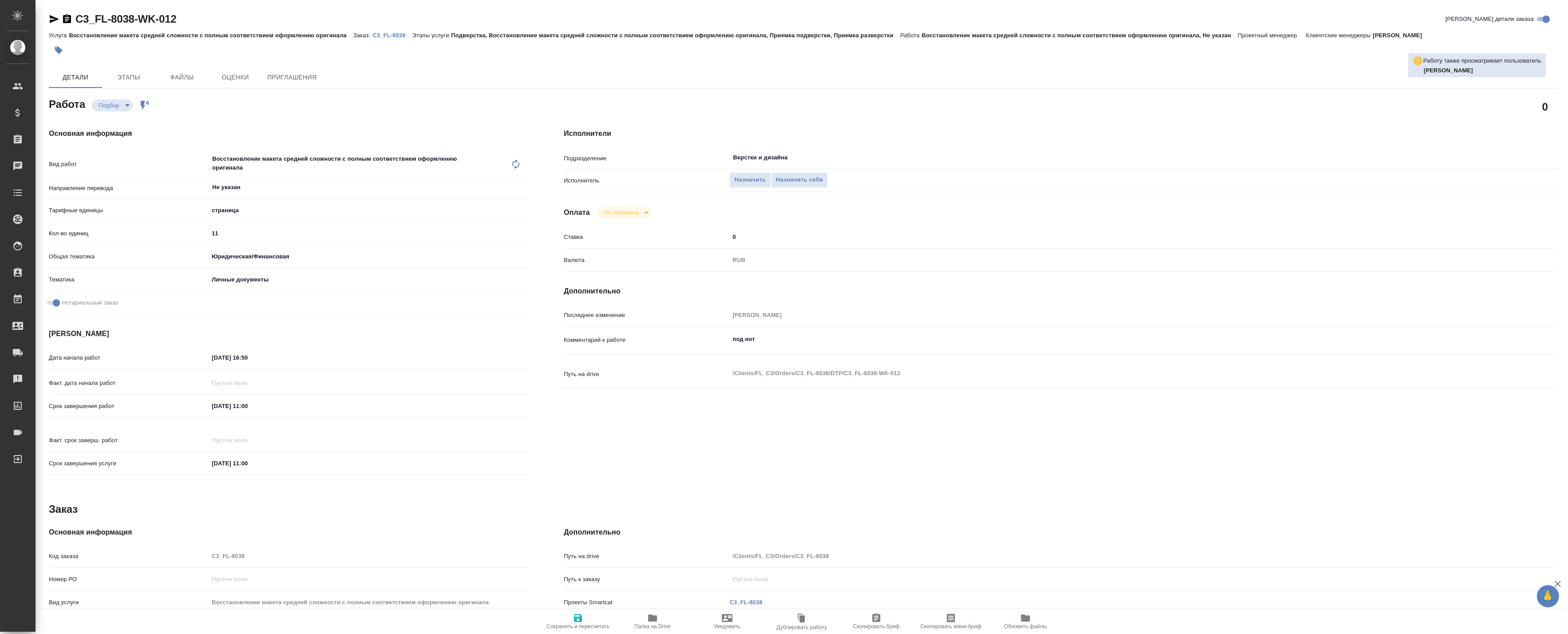
type textarea "x"
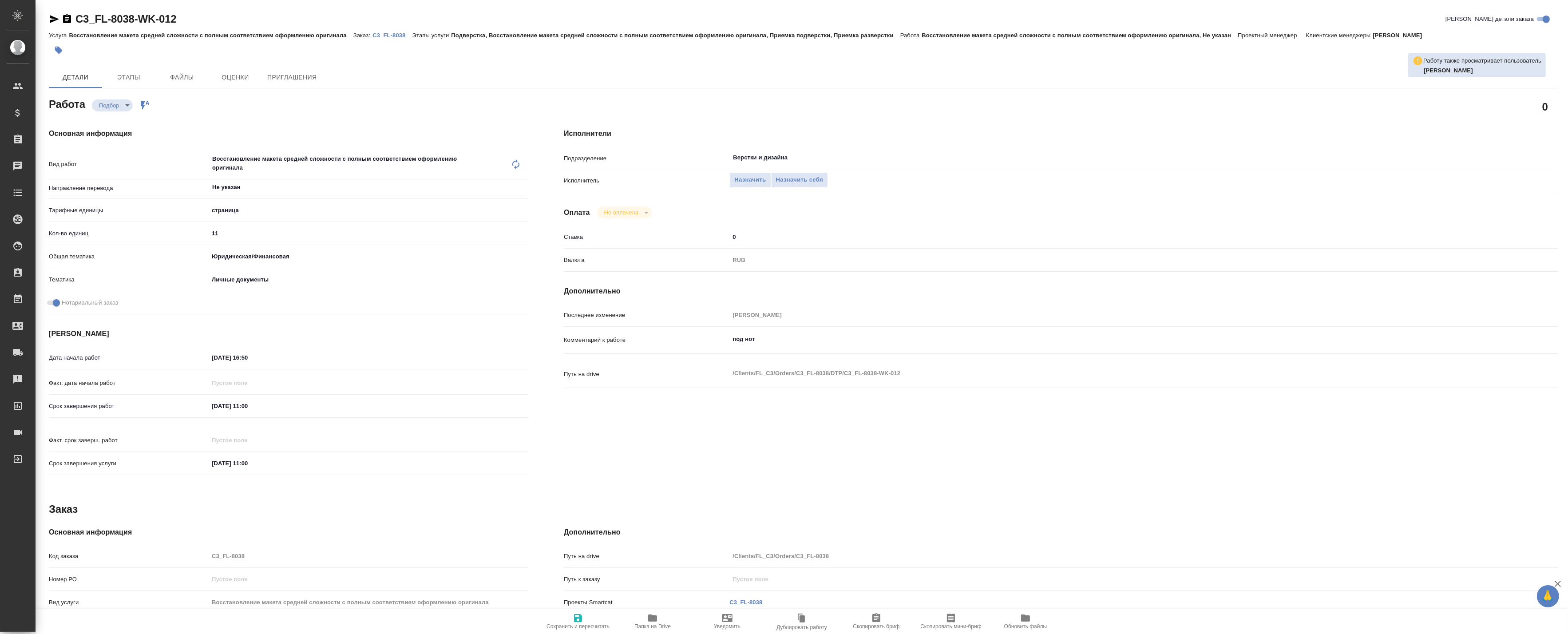
type textarea "x"
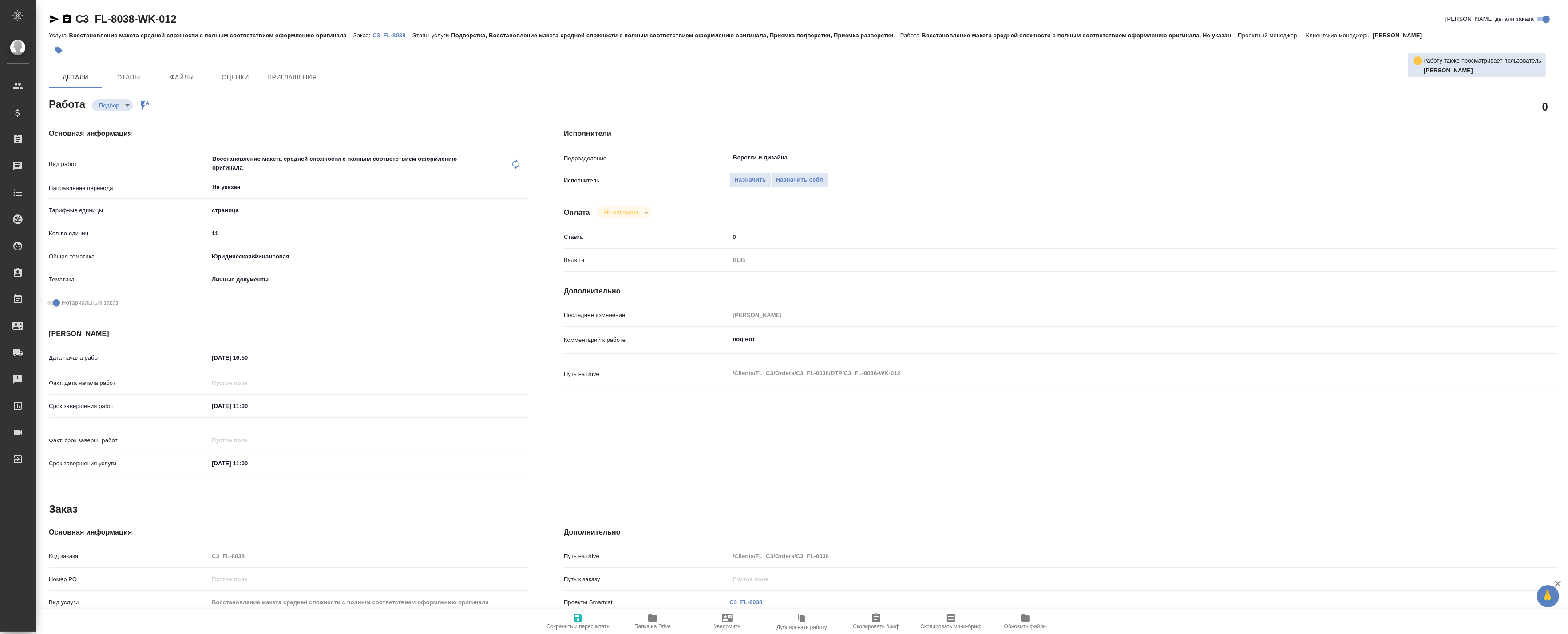
type textarea "x"
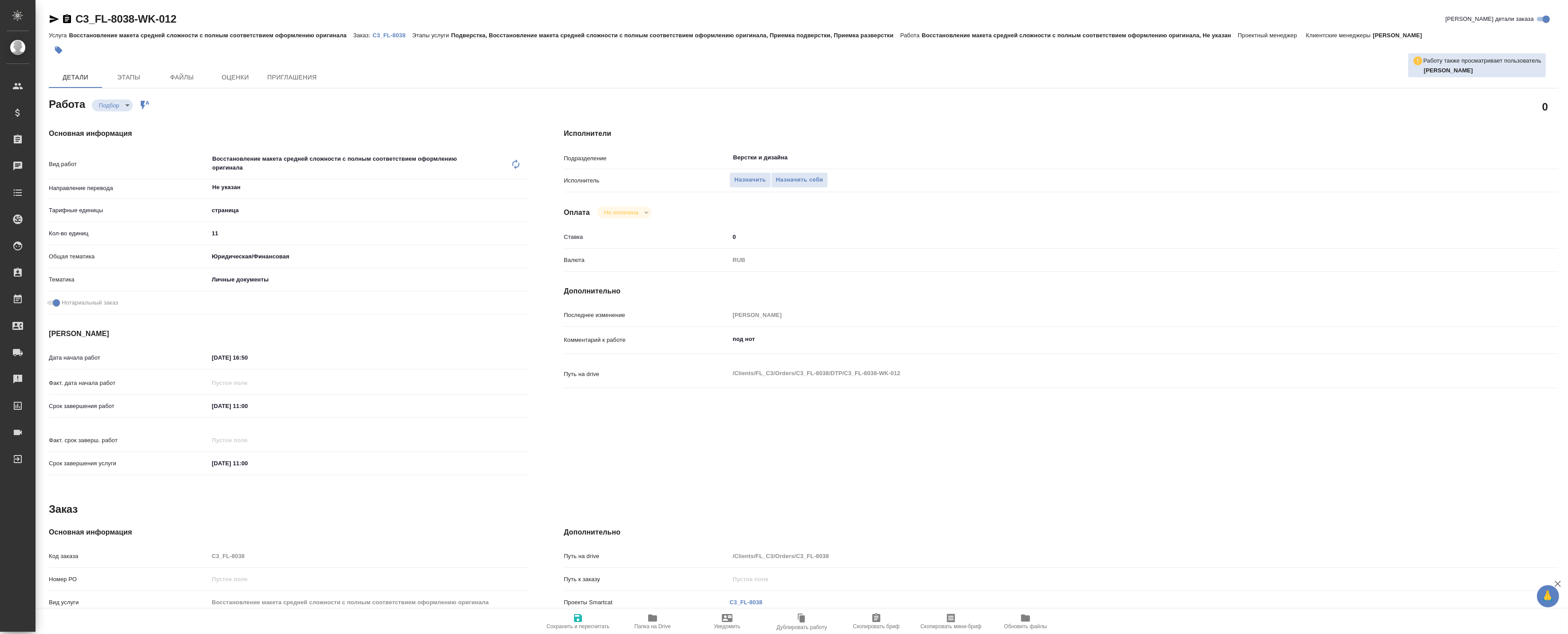
type textarea "x"
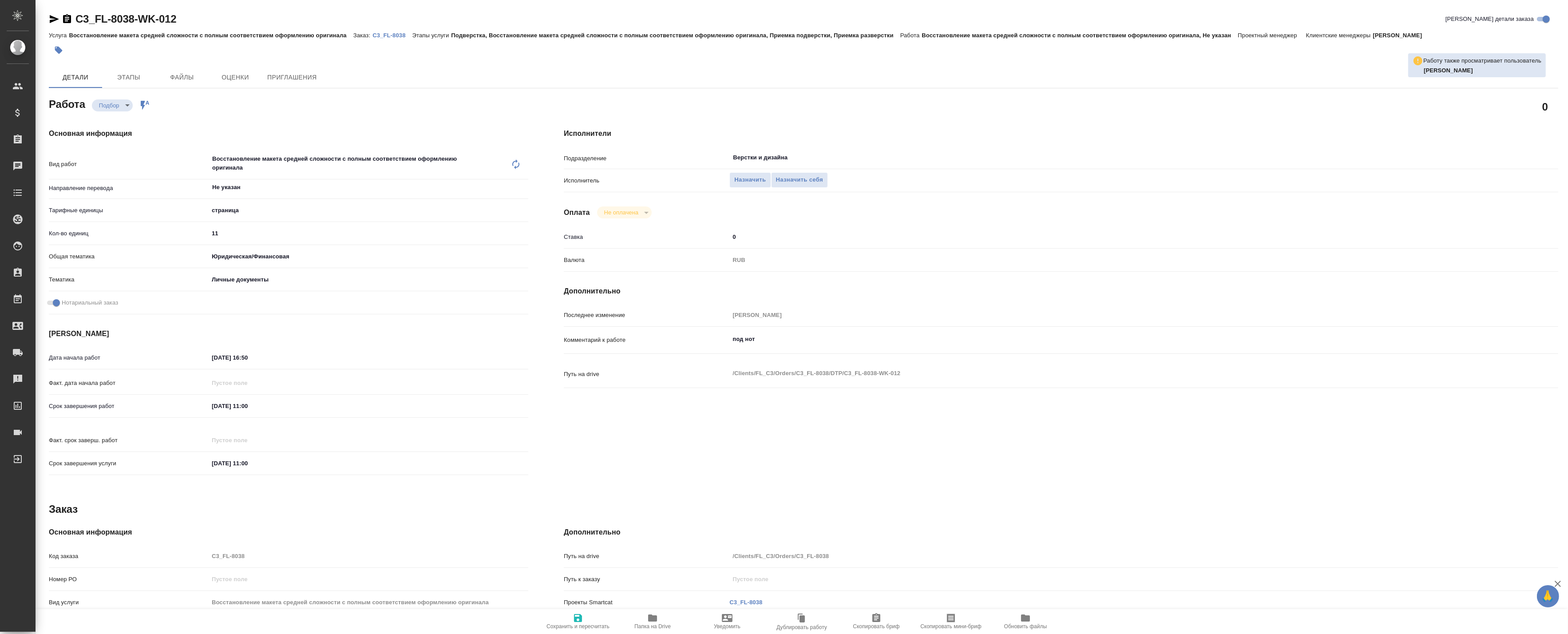
scroll to position [121, 0]
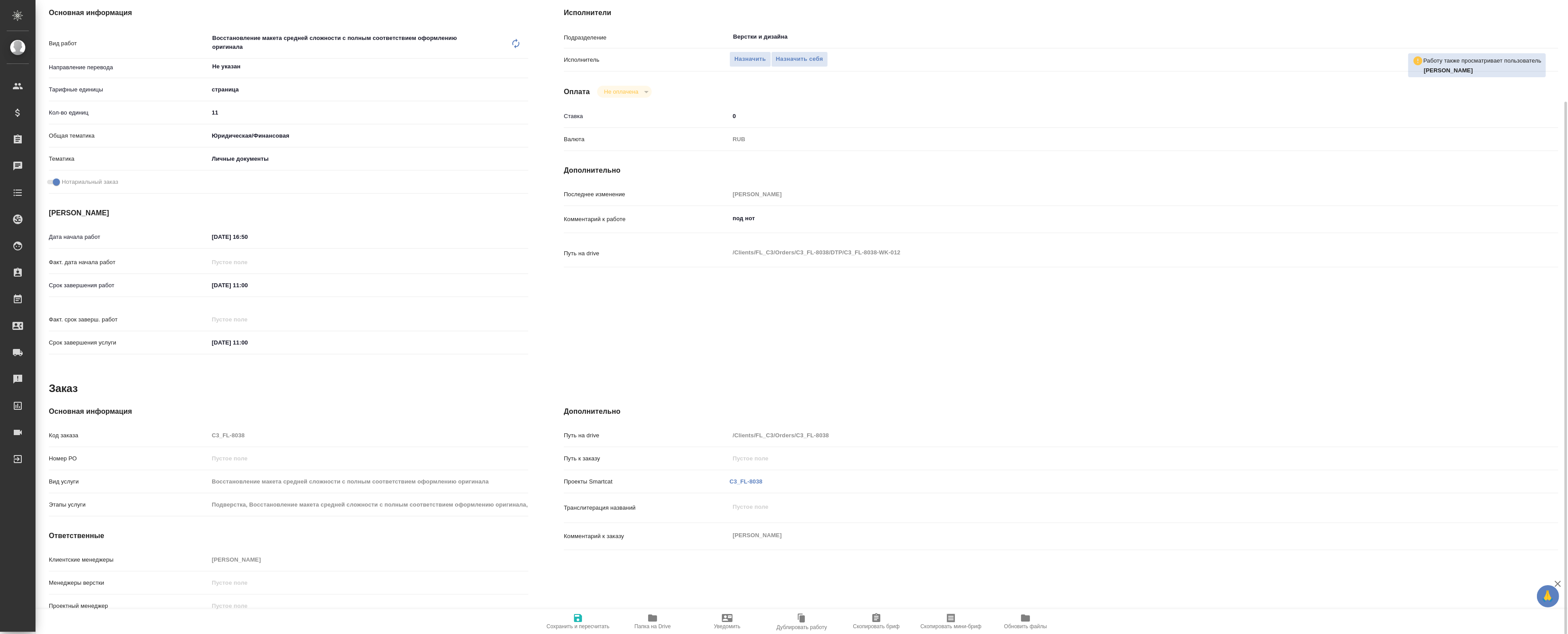
type textarea "x"
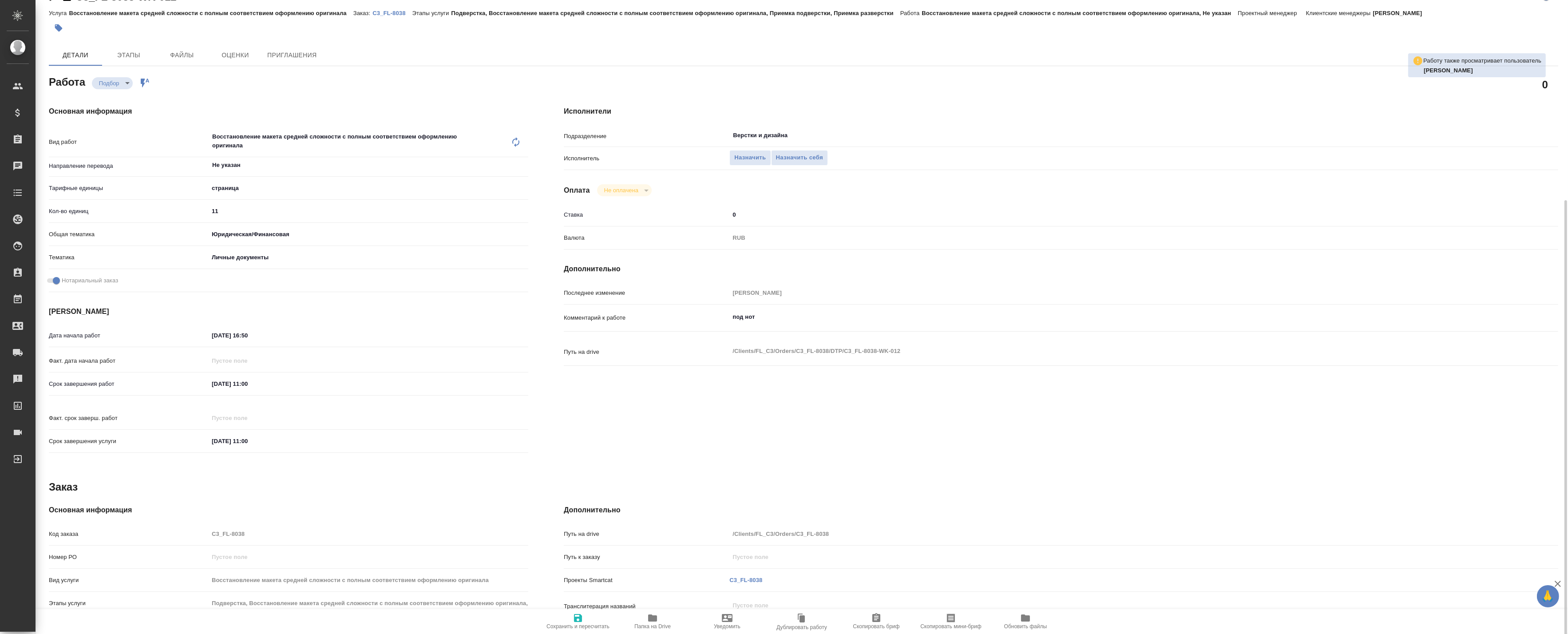
scroll to position [0, 0]
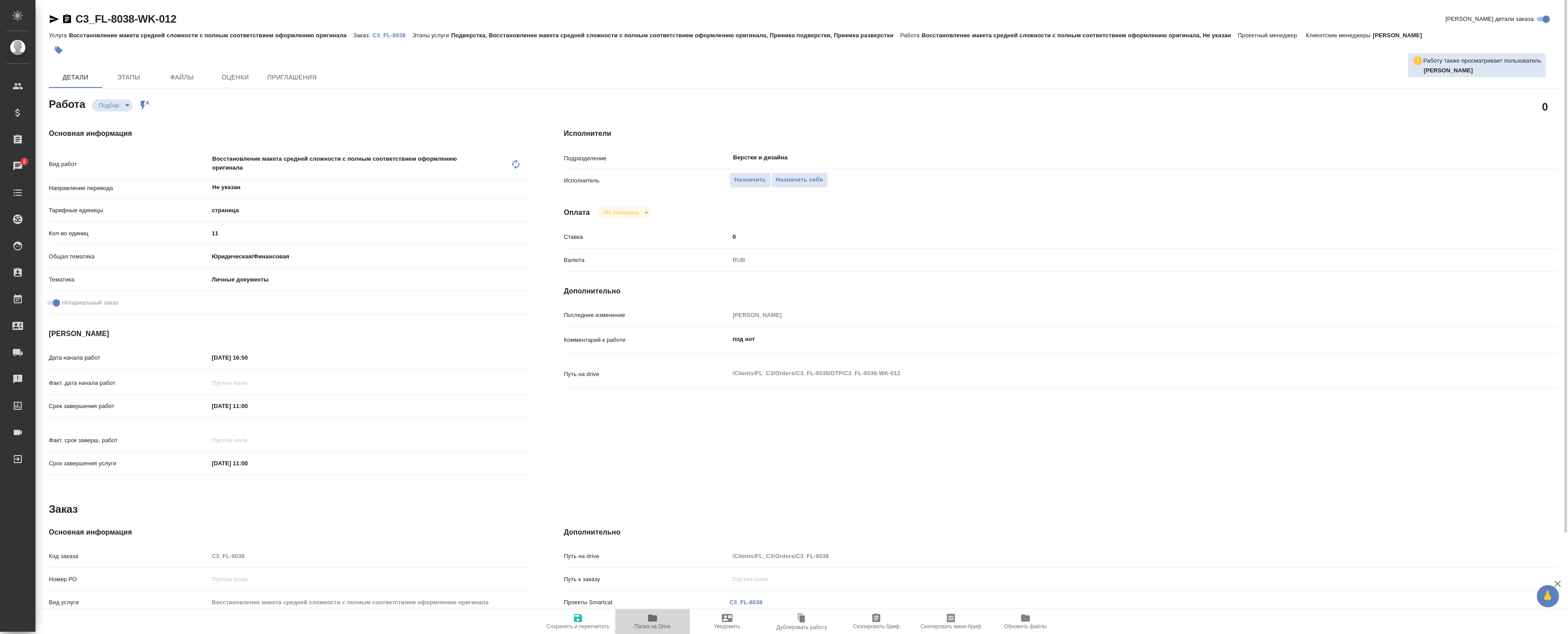
click at [655, 616] on icon "button" at bounding box center [653, 618] width 11 height 11
type textarea "x"
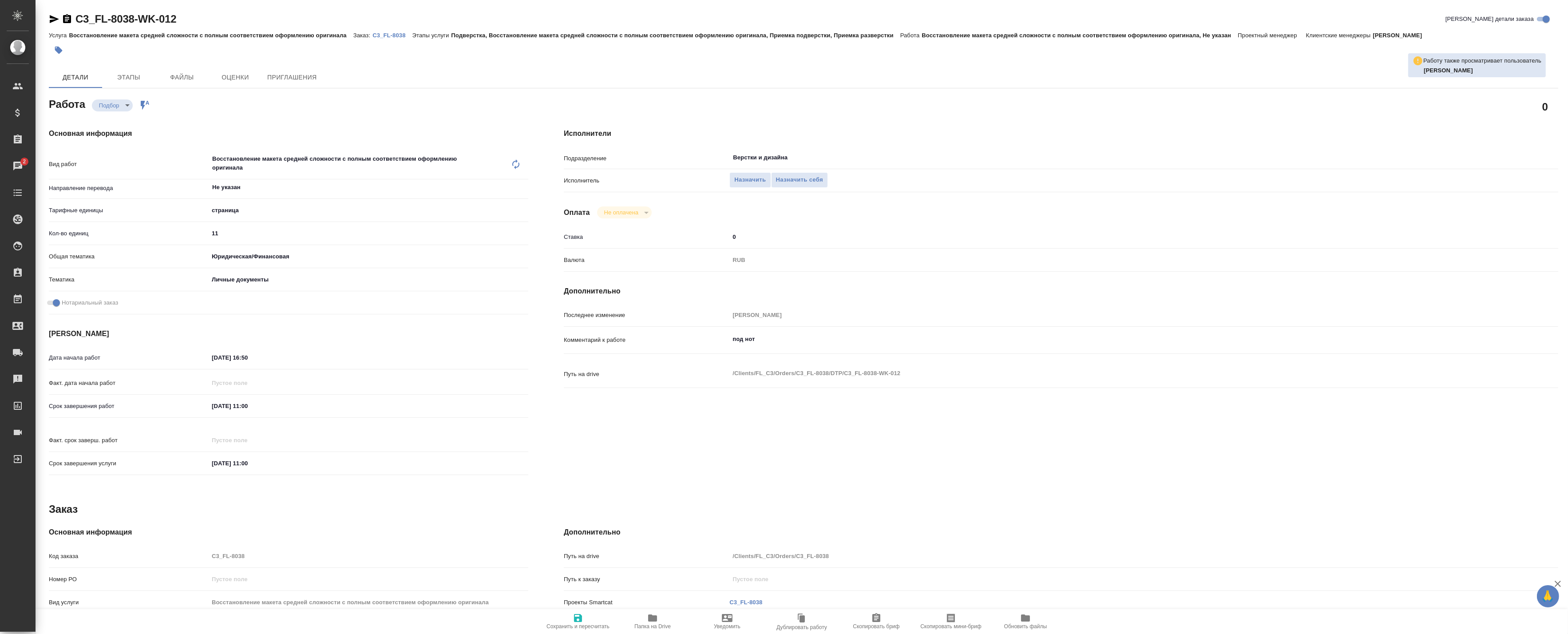
type textarea "x"
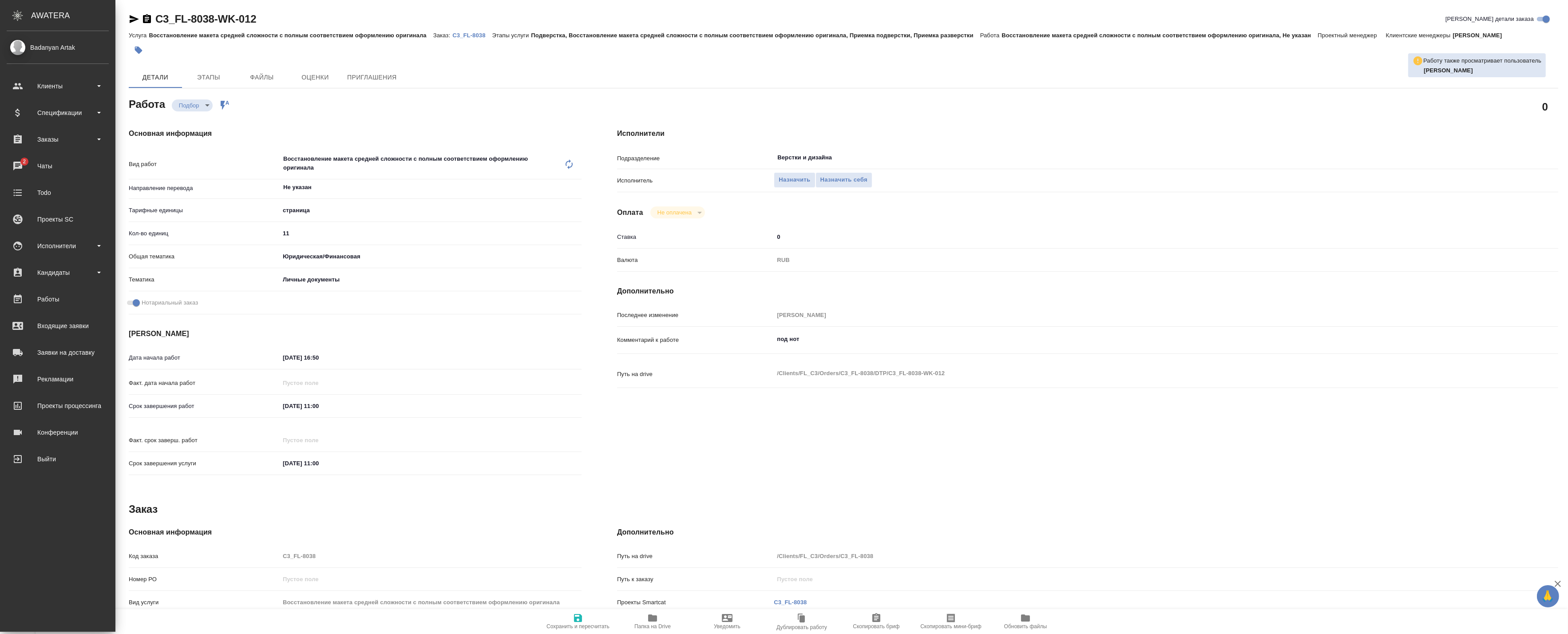
type textarea "x"
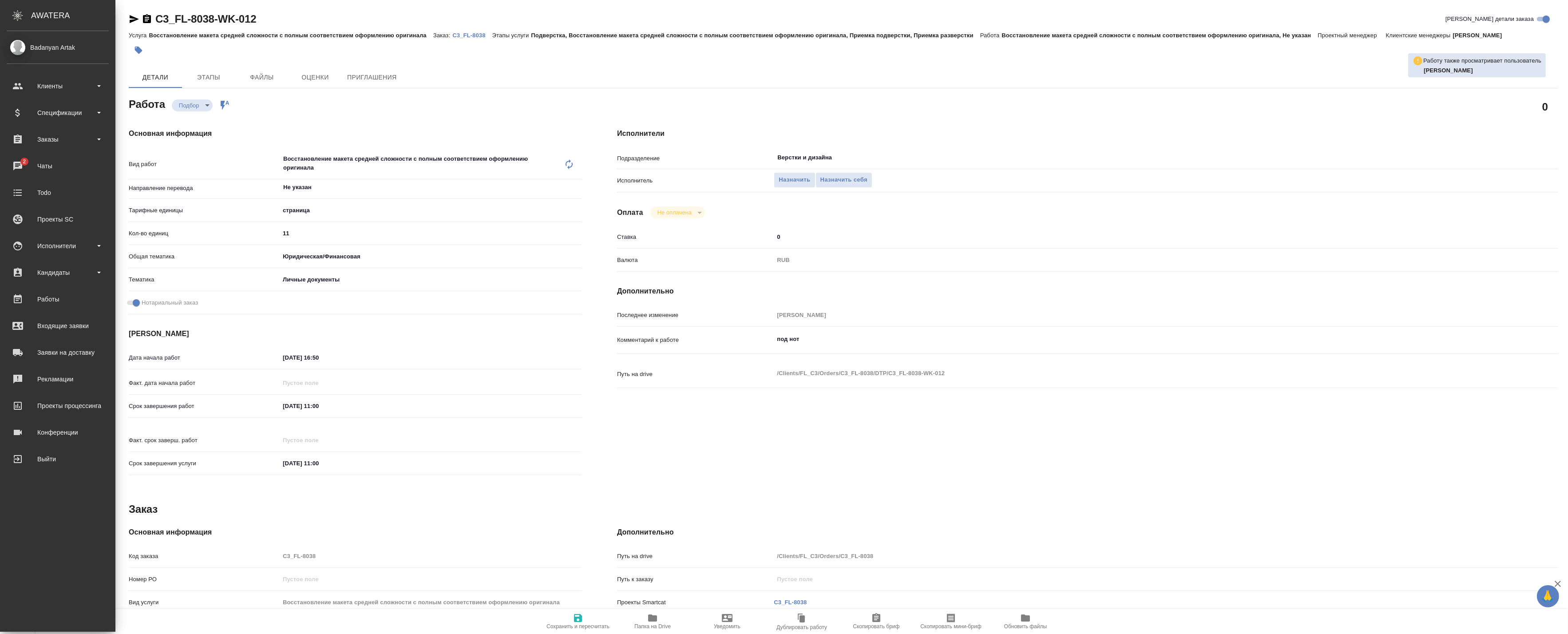
type textarea "x"
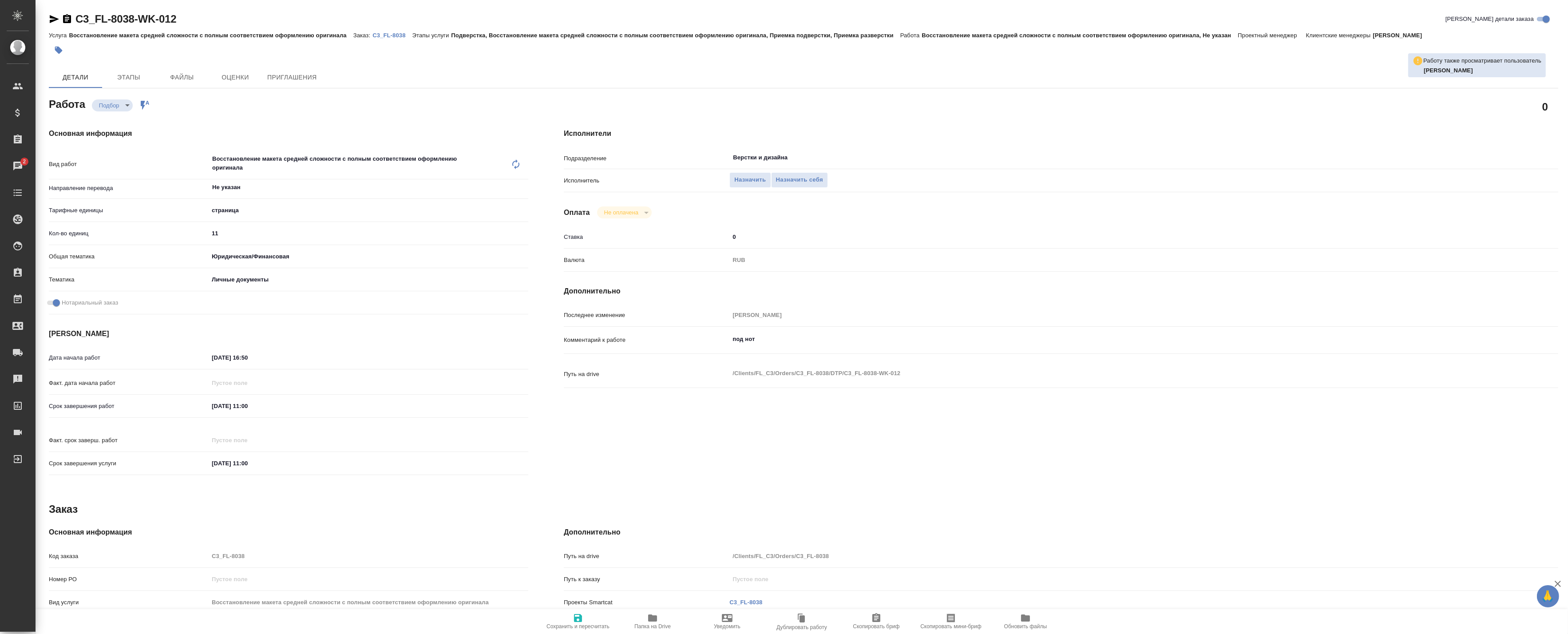
click at [393, 34] on p "C3_FL-8038" at bounding box center [392, 35] width 40 height 7
type textarea "x"
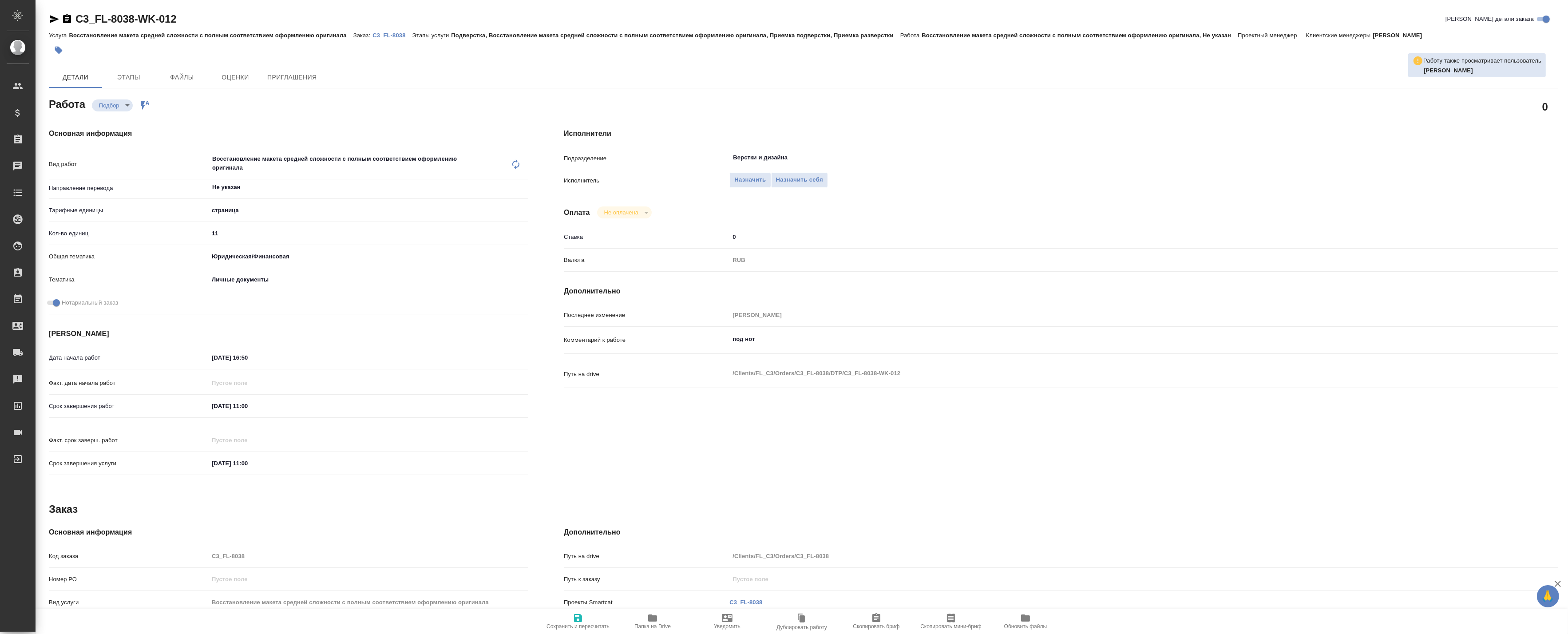
type textarea "x"
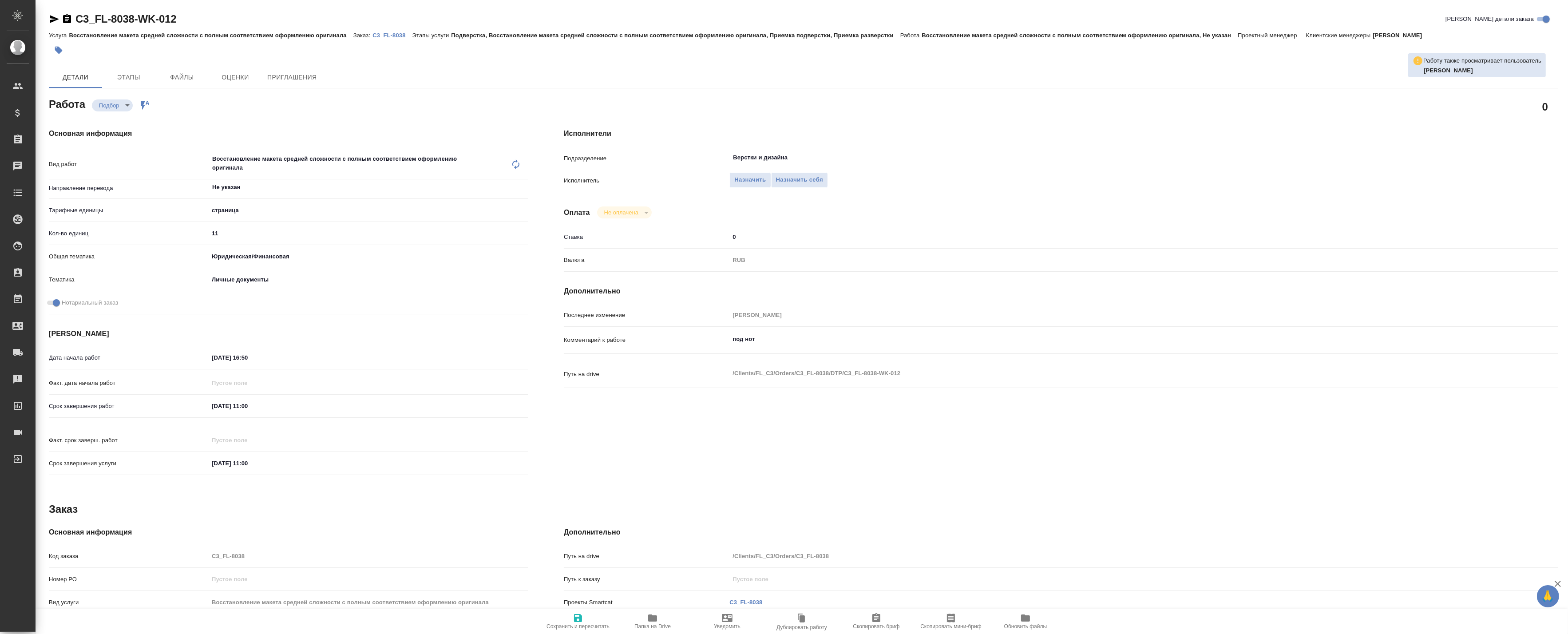
type textarea "x"
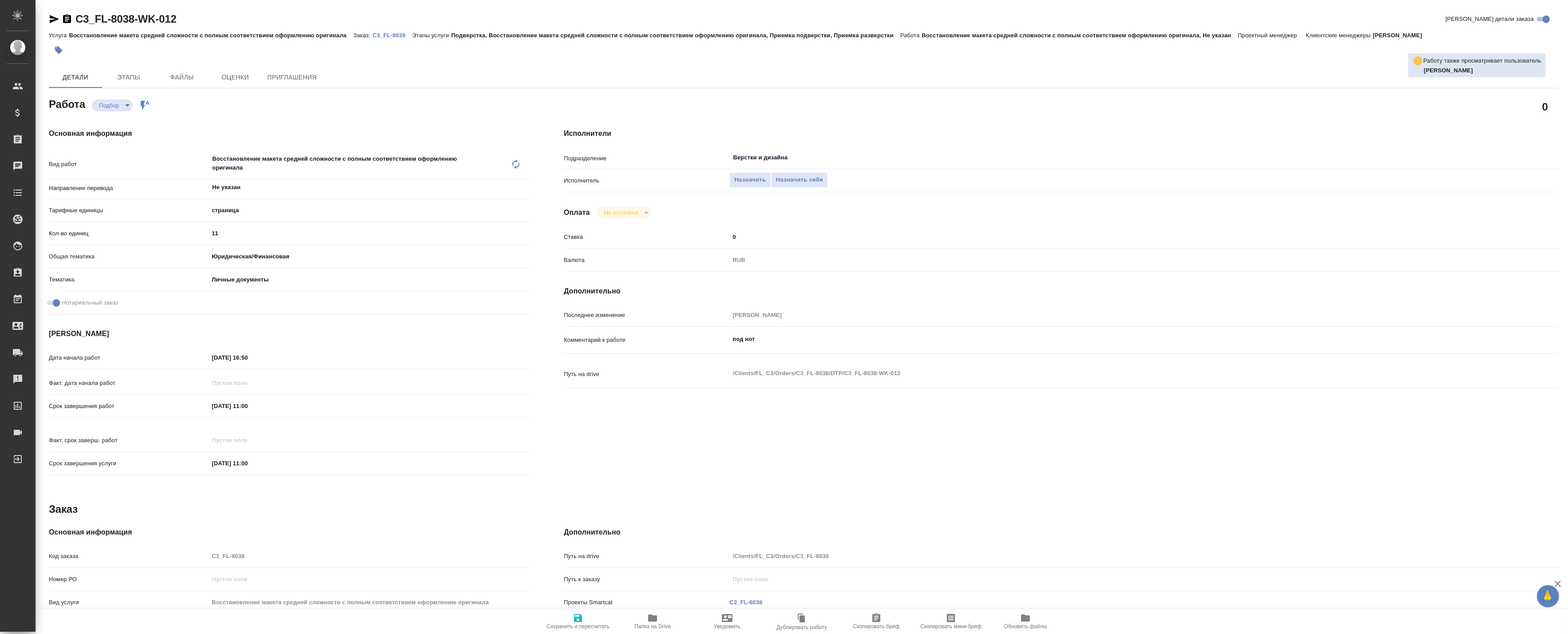
type textarea "x"
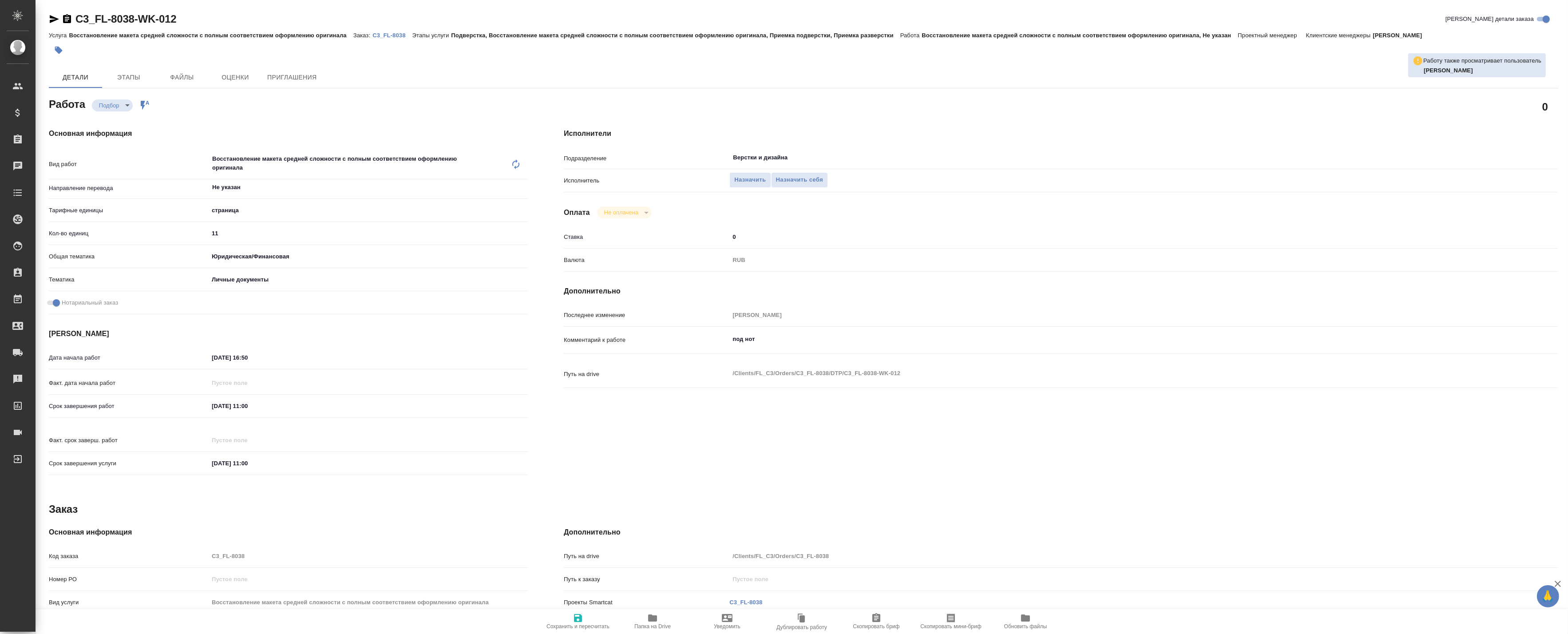
type textarea "x"
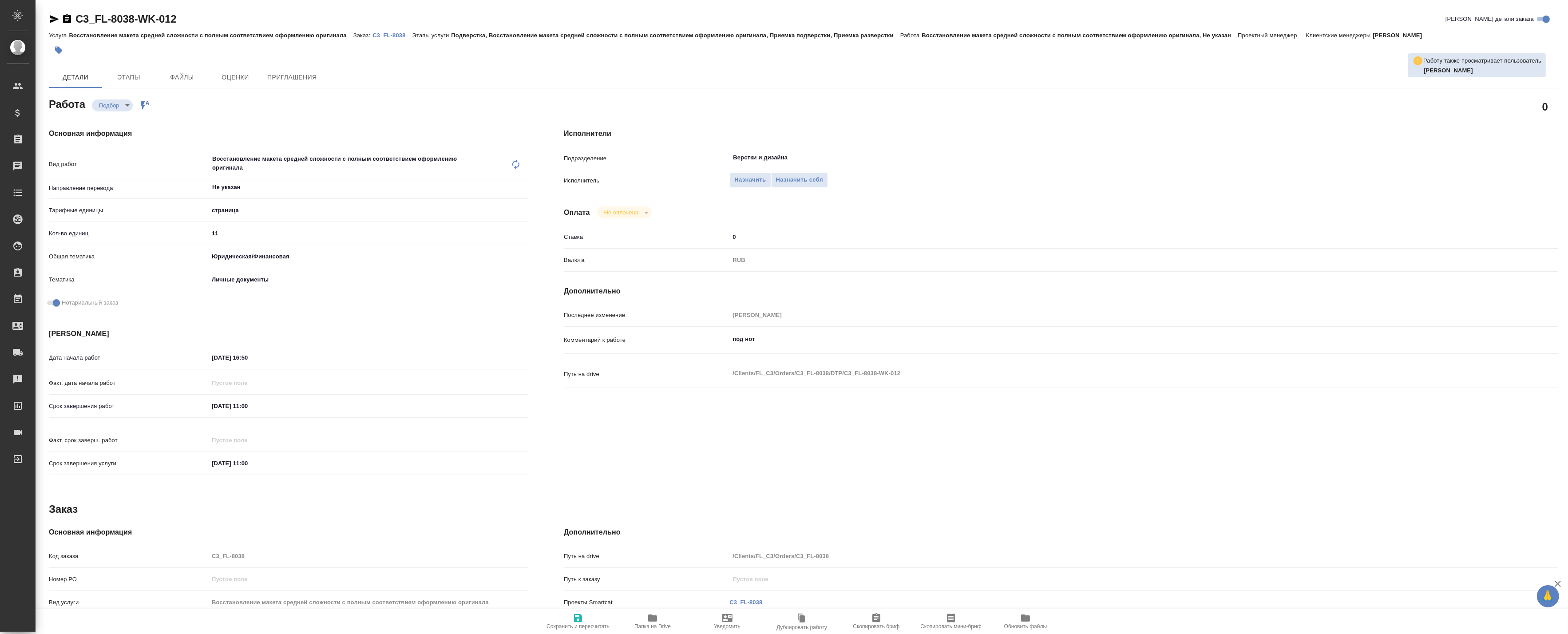
type textarea "x"
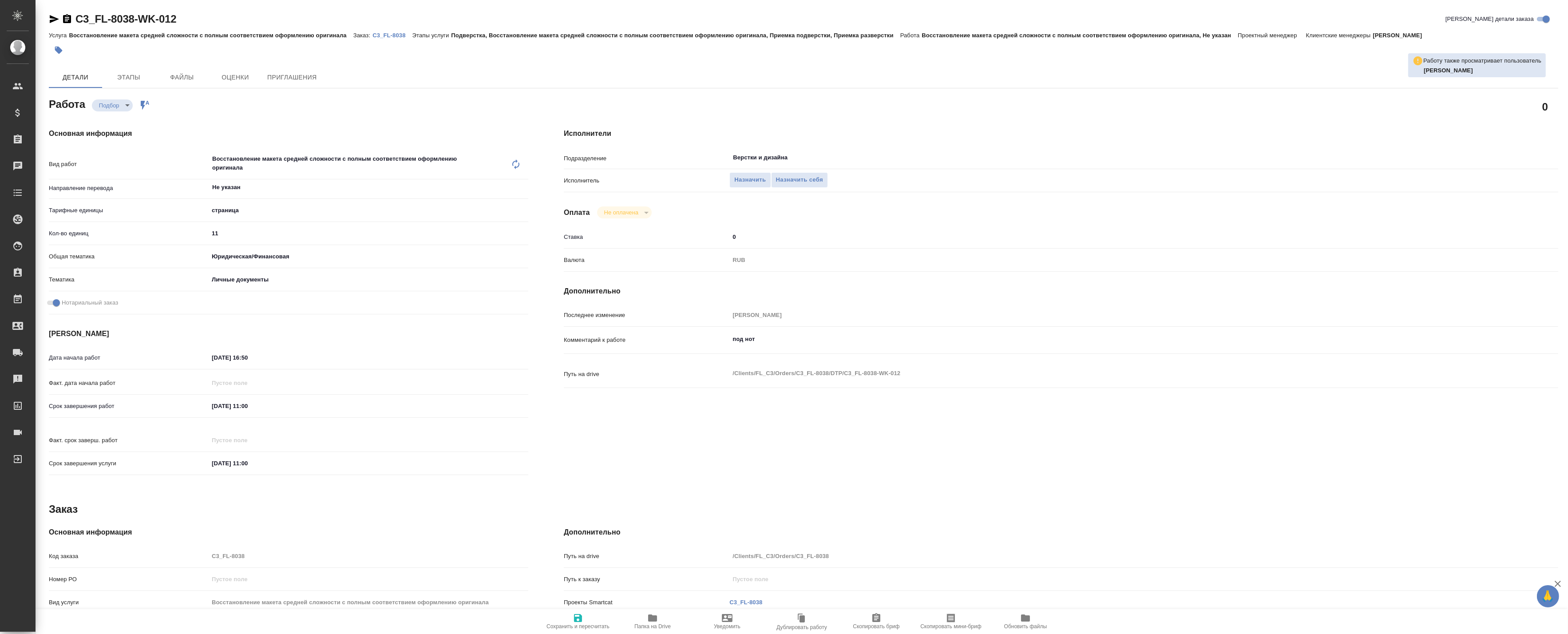
type textarea "x"
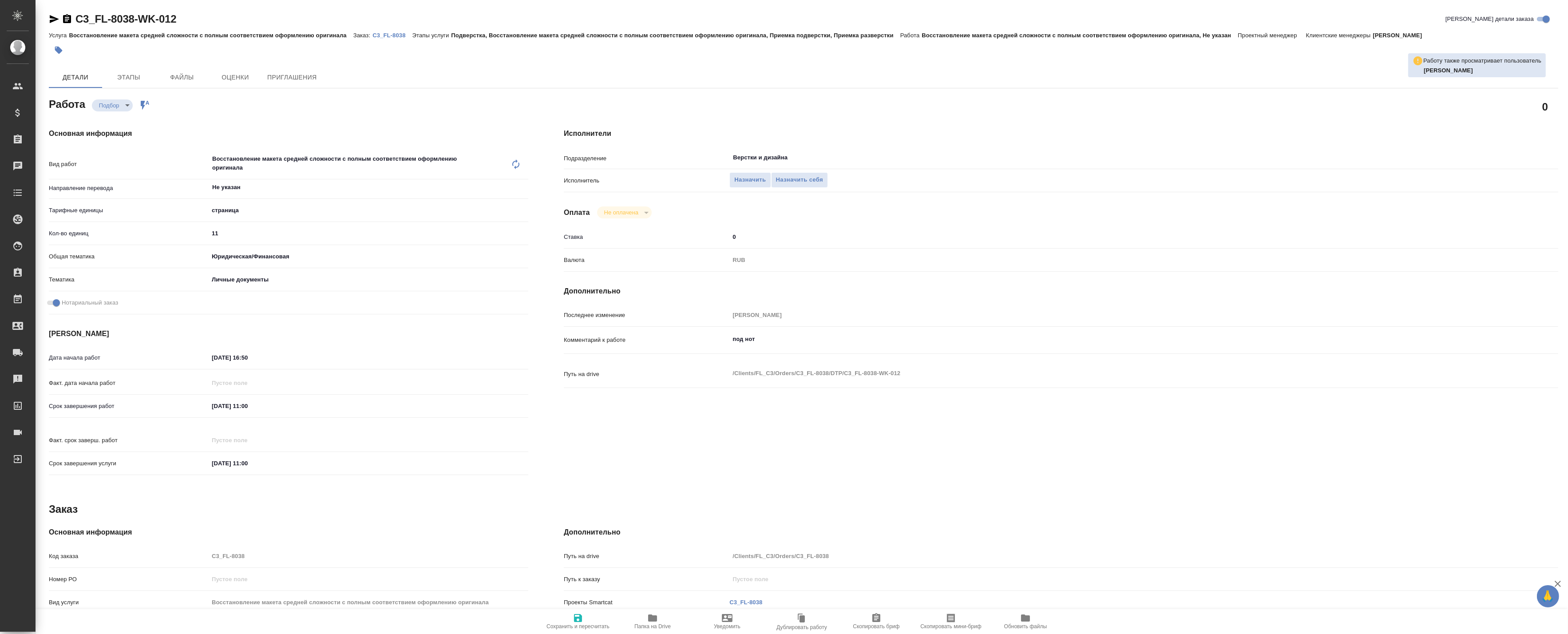
type textarea "x"
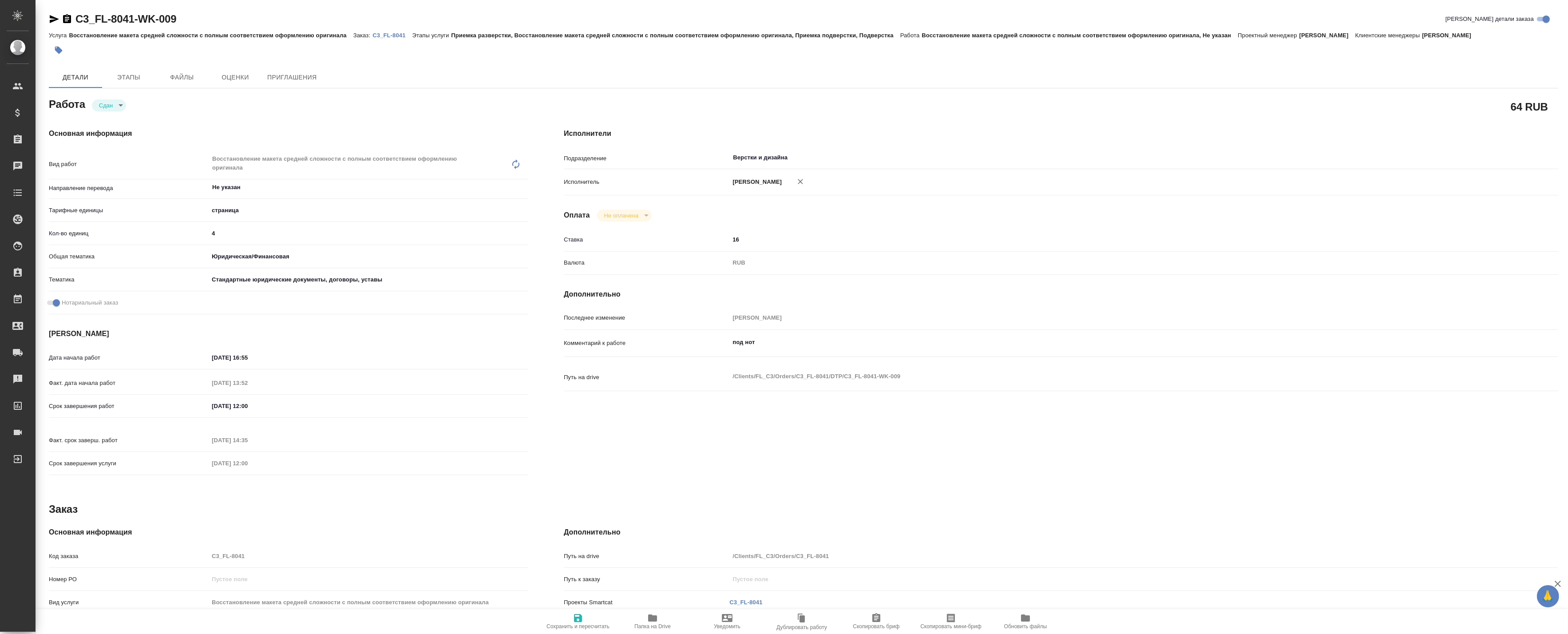
type textarea "x"
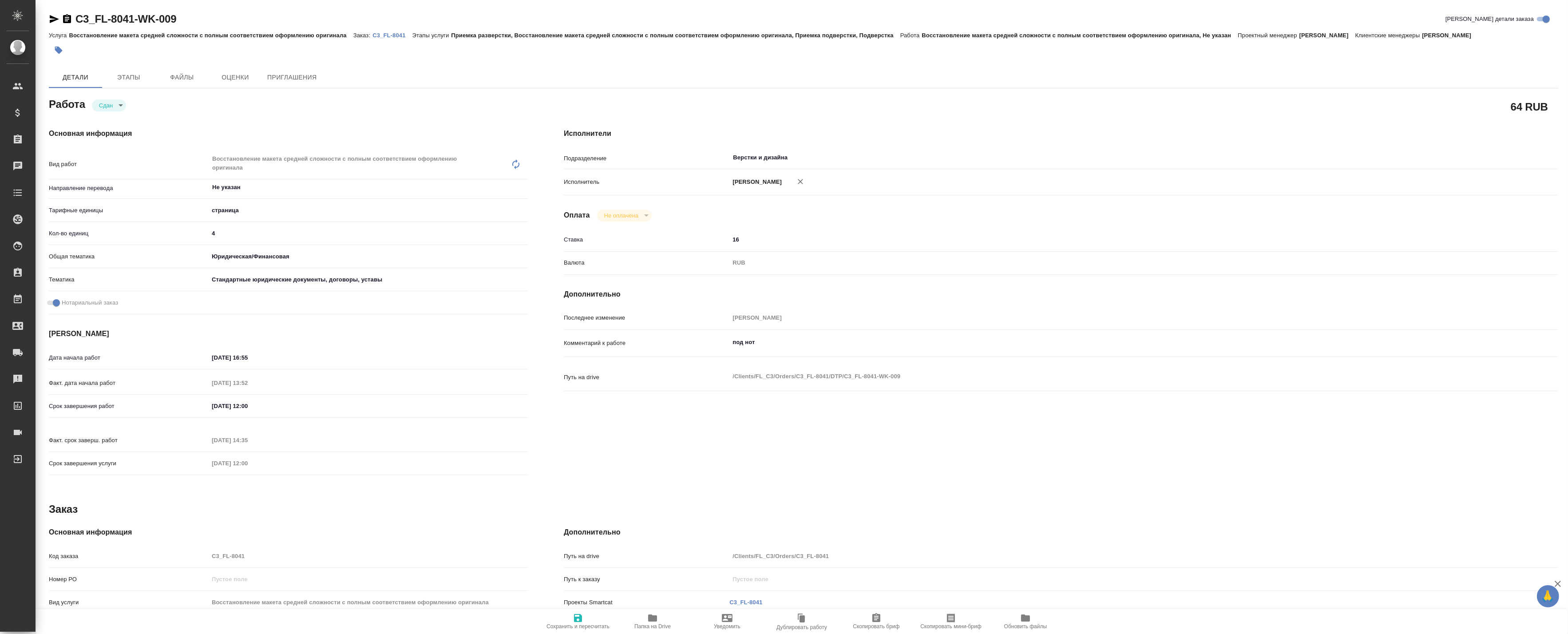
type textarea "x"
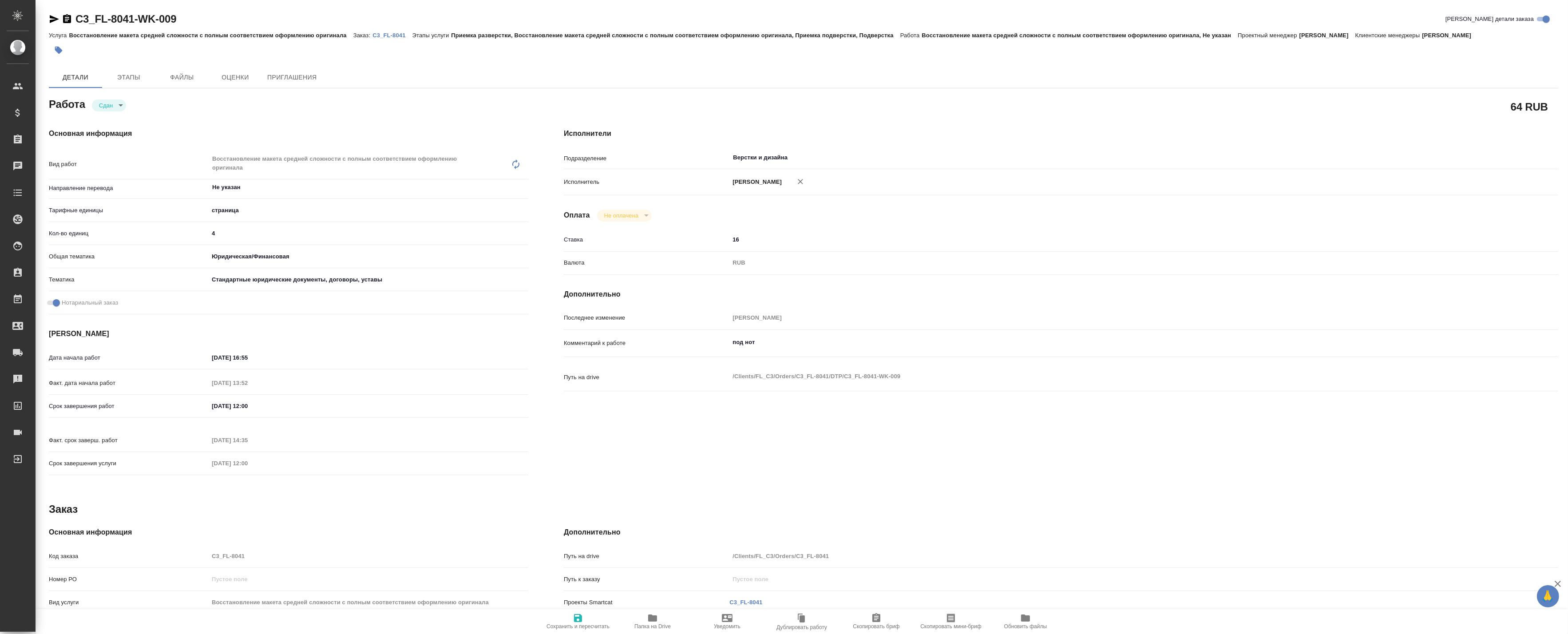
type textarea "x"
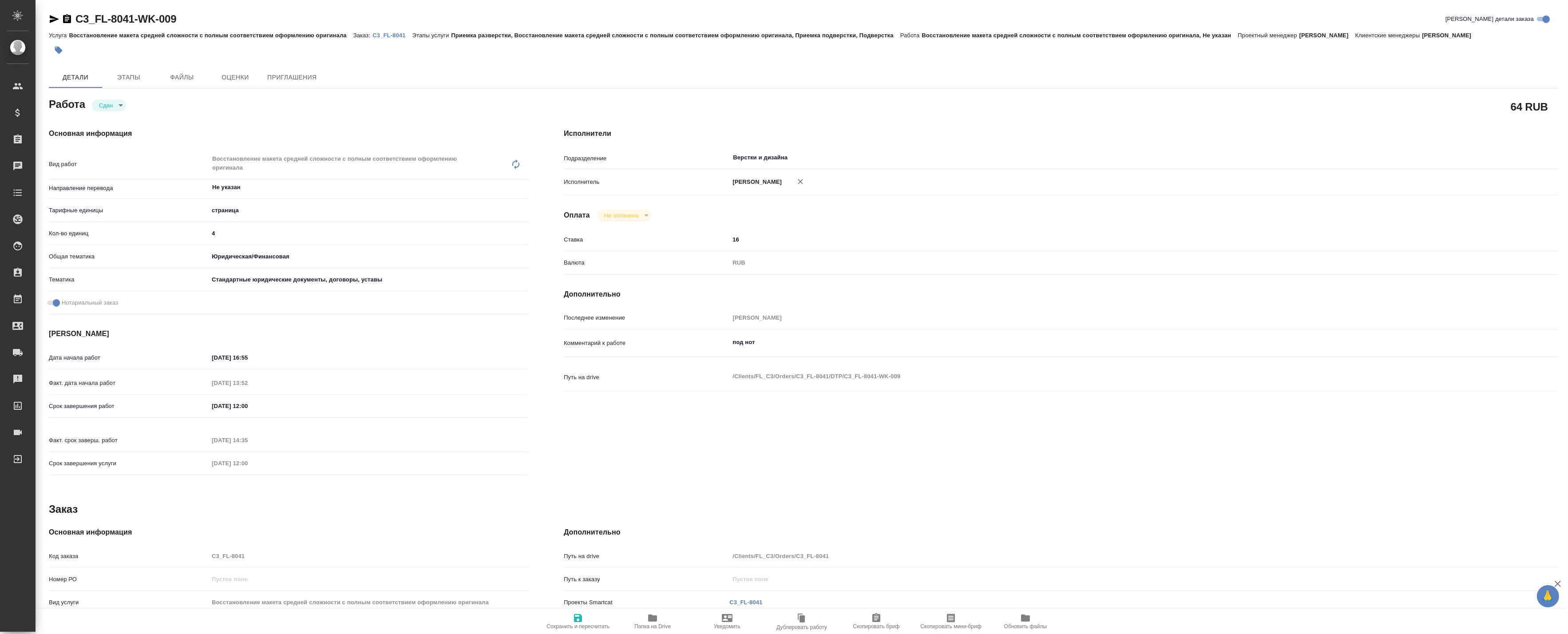
type textarea "x"
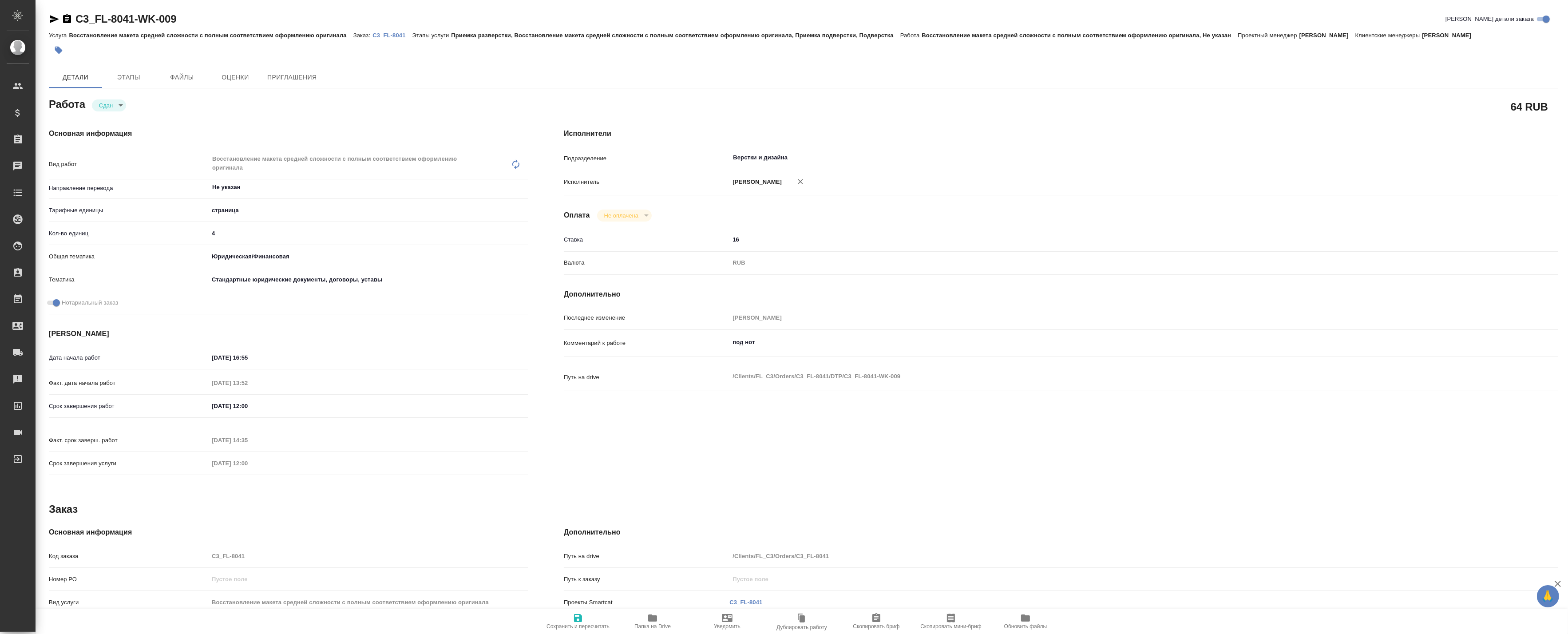
type textarea "x"
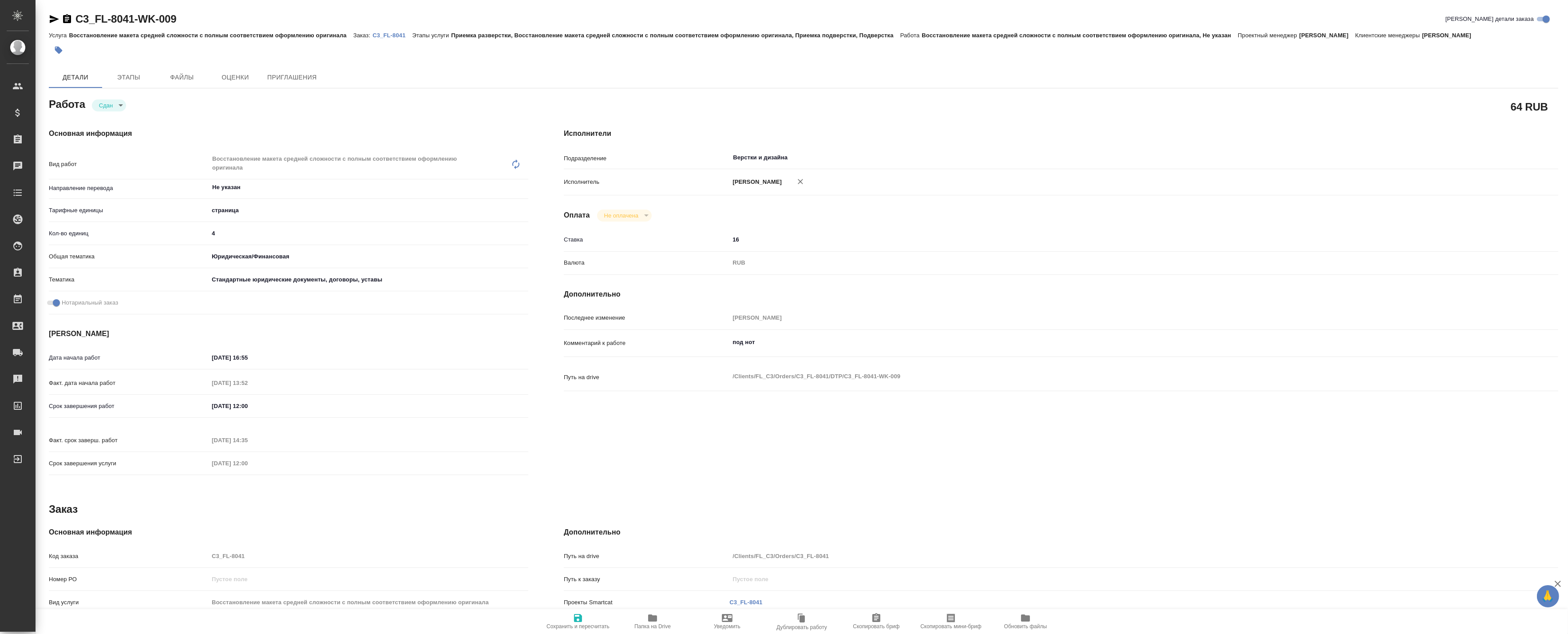
type textarea "x"
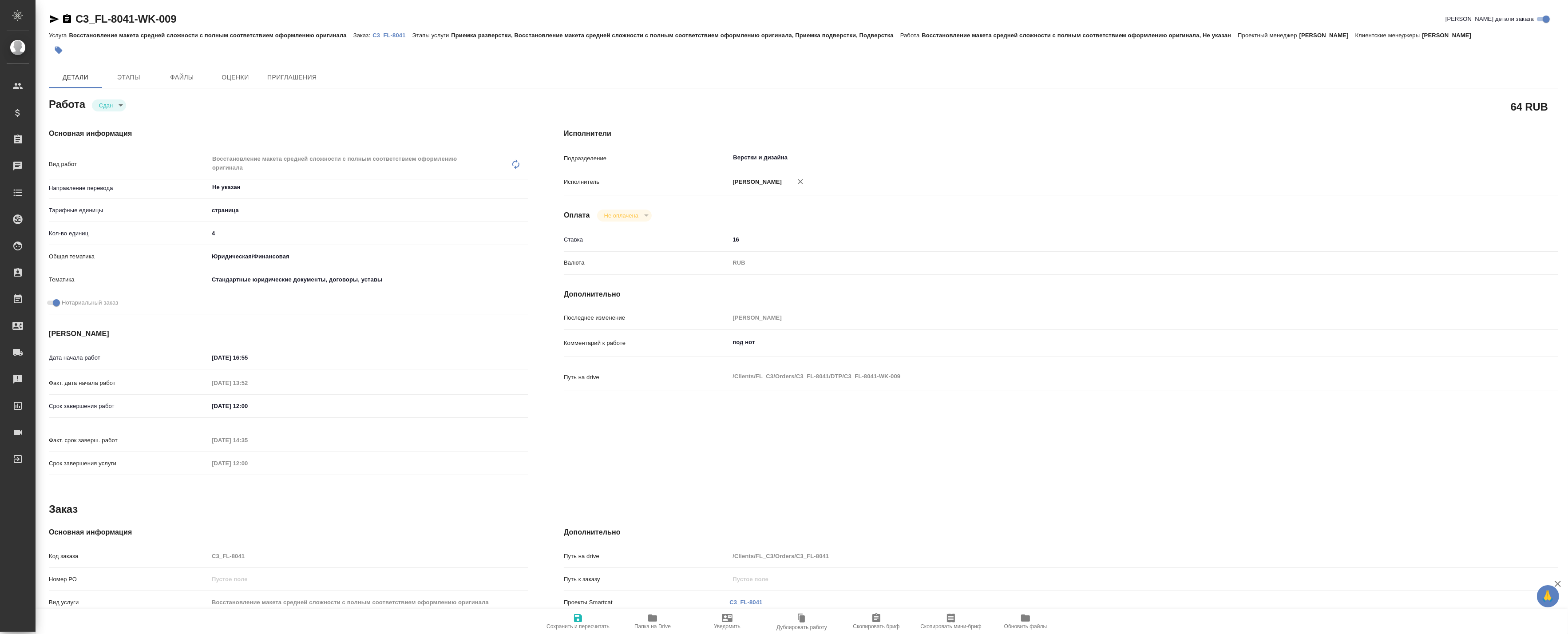
type textarea "x"
click at [655, 624] on span "Папка на Drive" at bounding box center [653, 627] width 37 height 6
type textarea "x"
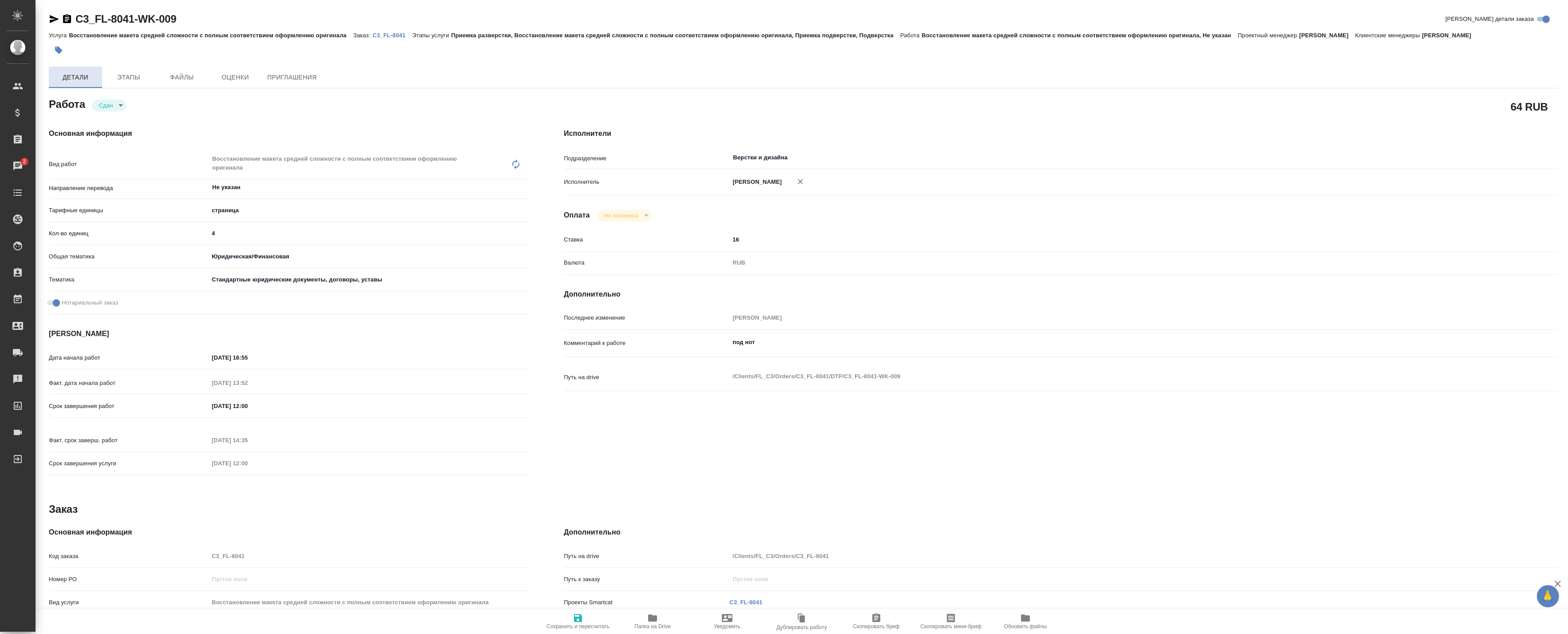
type textarea "x"
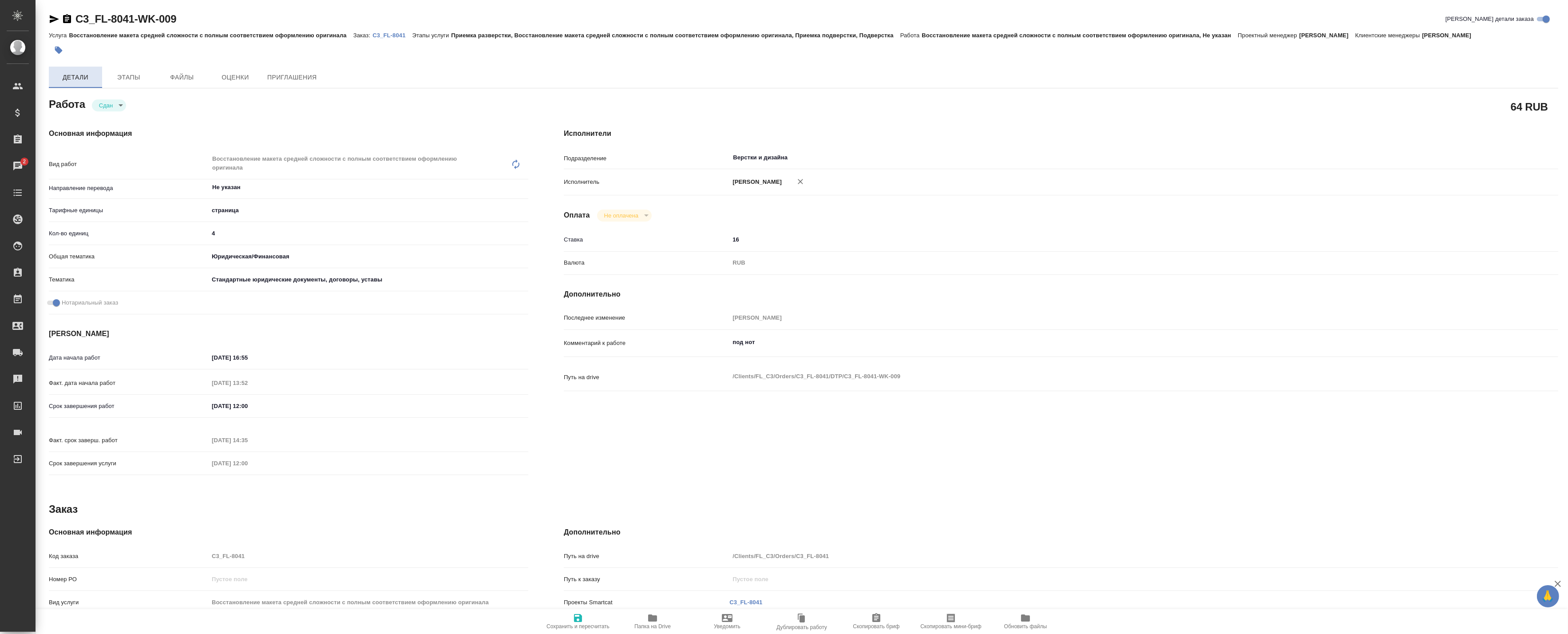
type textarea "x"
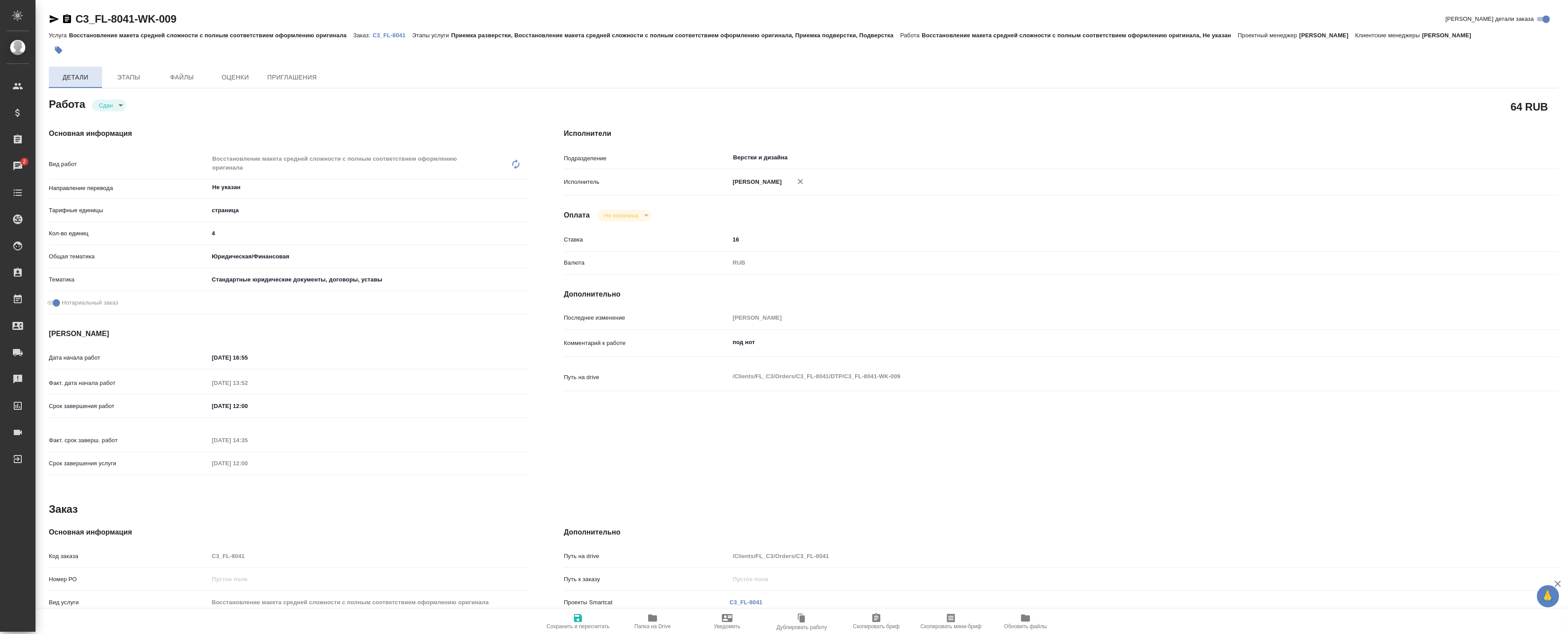
type textarea "x"
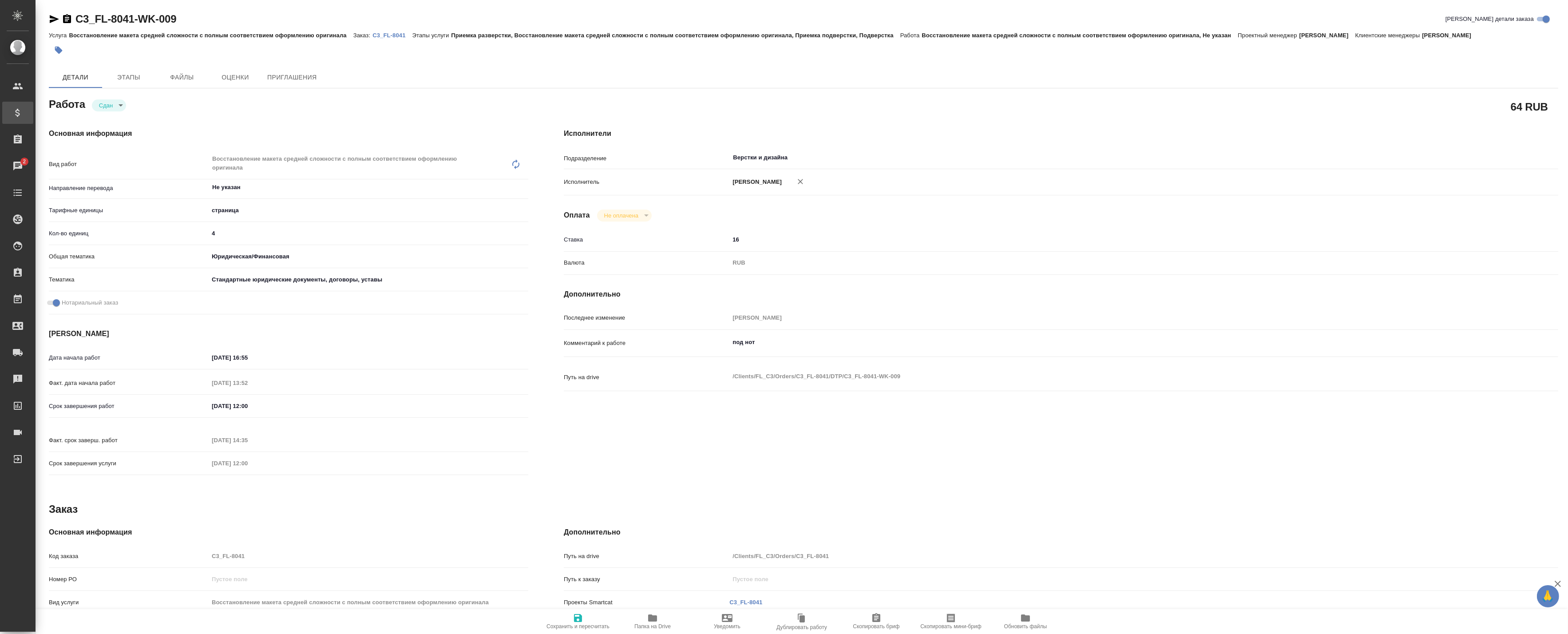
type textarea "x"
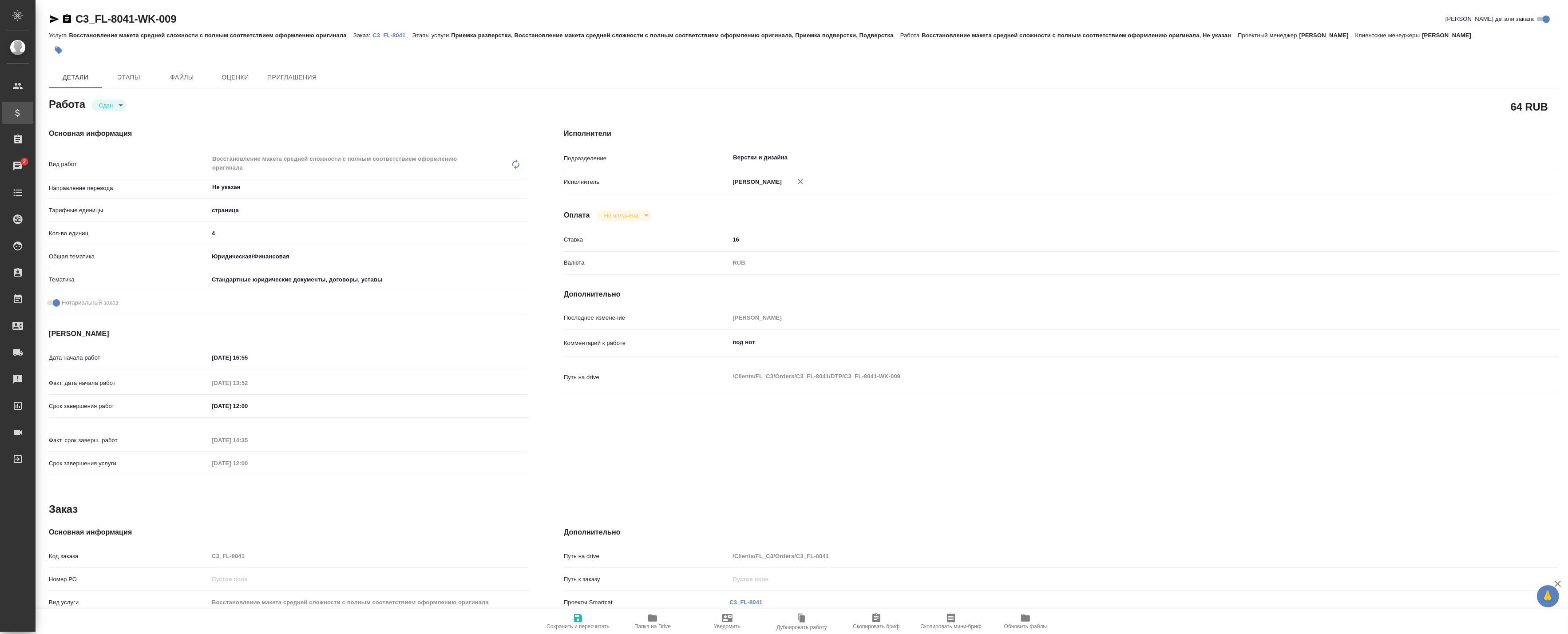
type textarea "x"
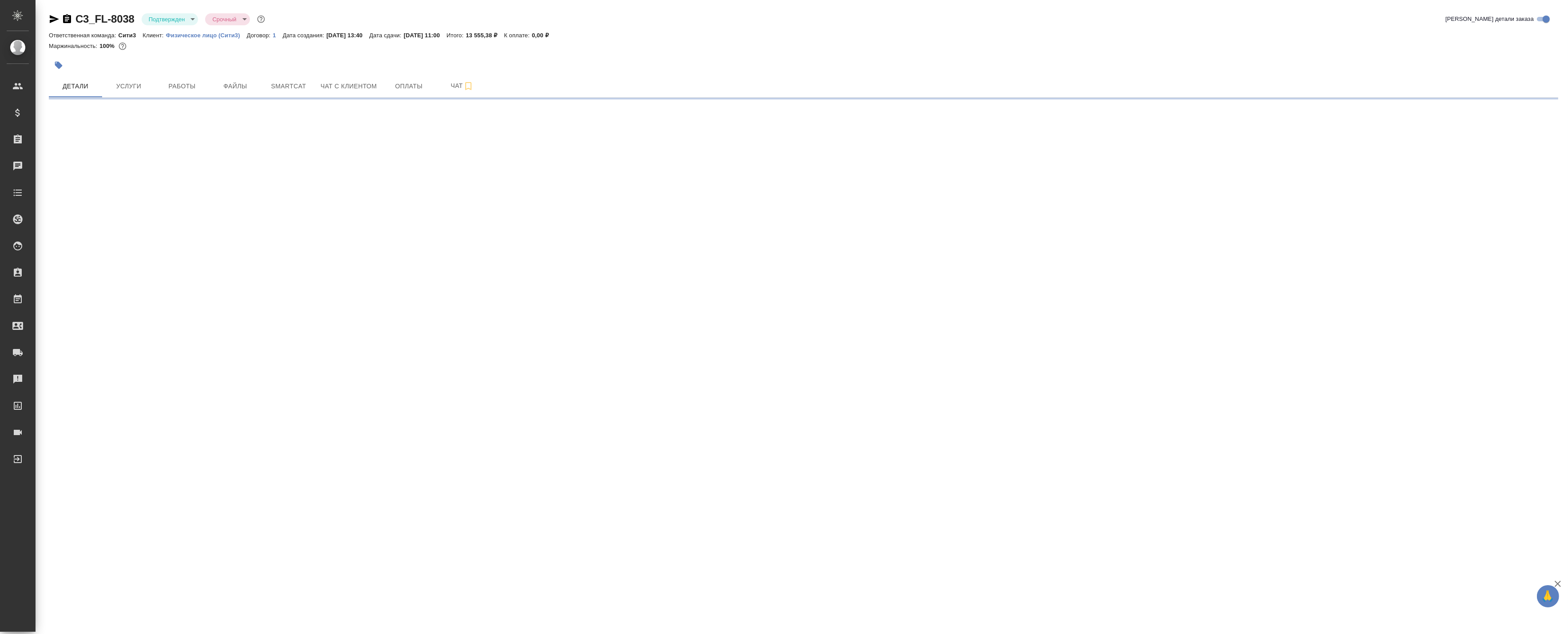
select select "RU"
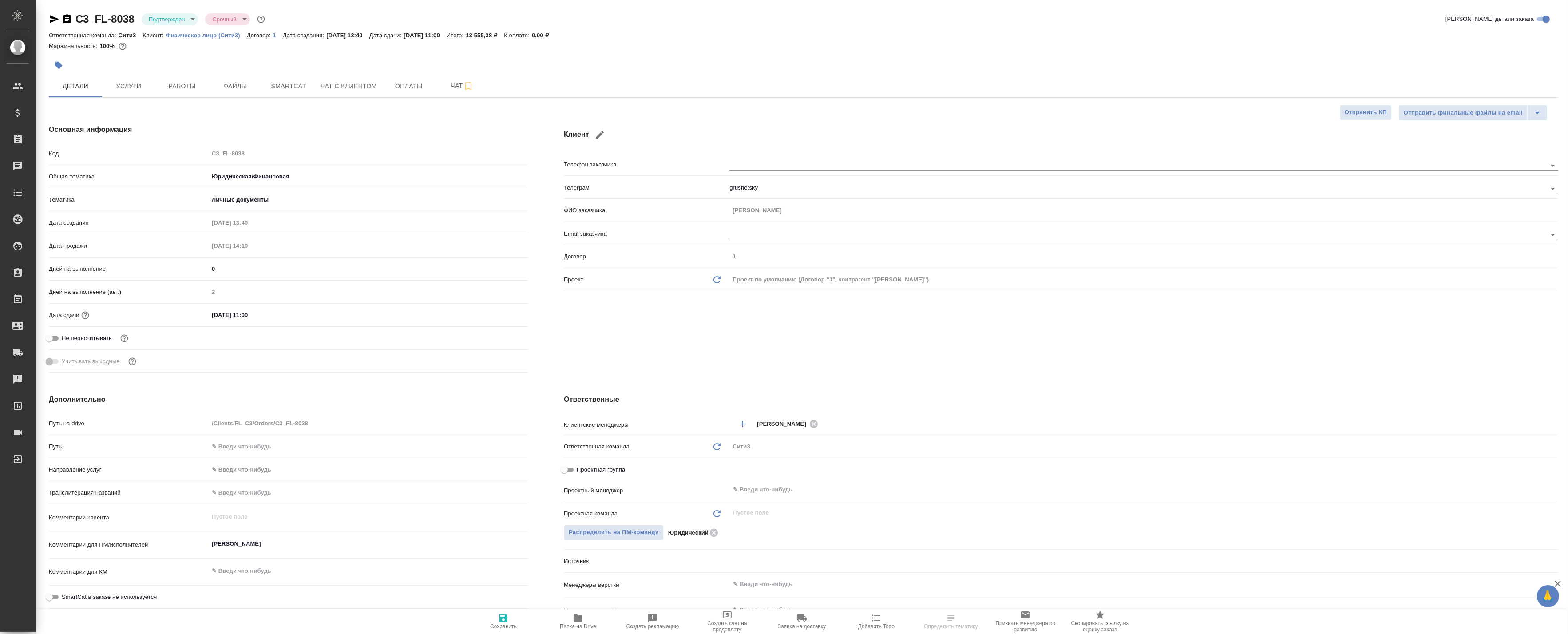
type textarea "x"
click at [189, 85] on span "Работы" at bounding box center [182, 86] width 43 height 11
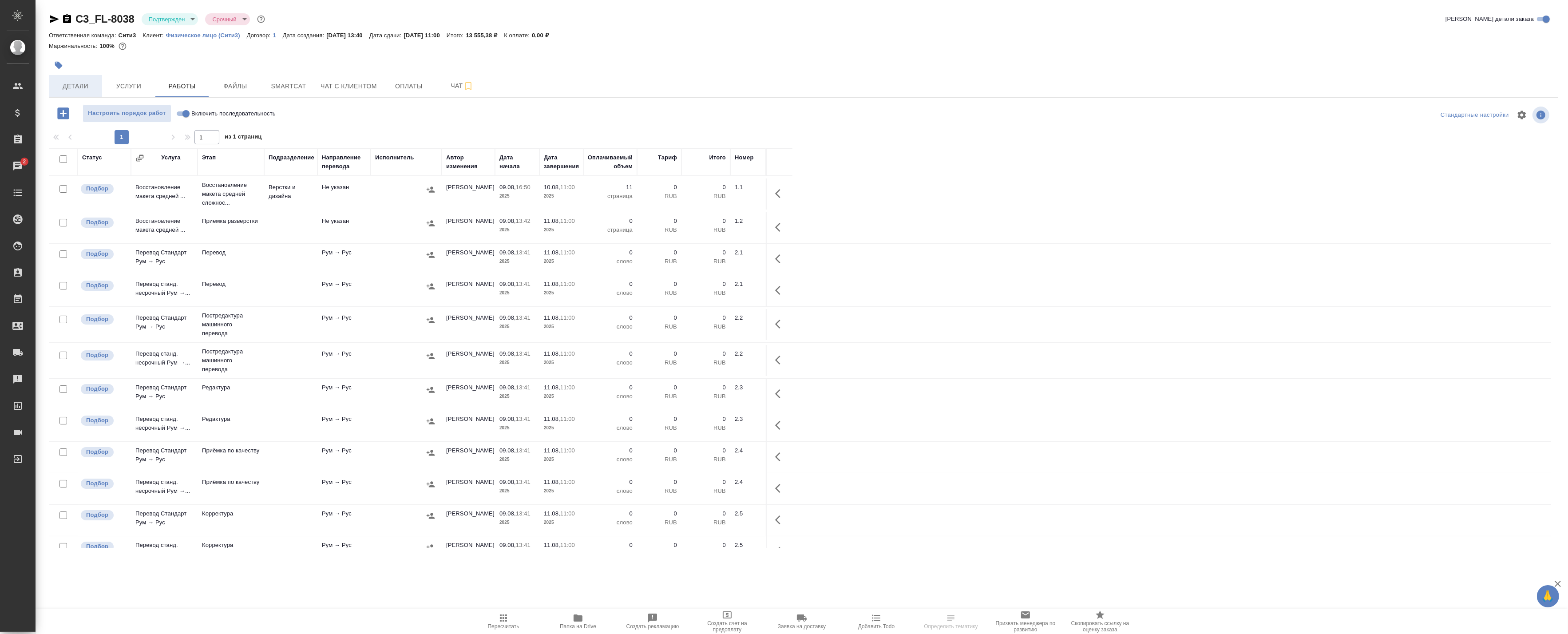
click at [79, 81] on span "Детали" at bounding box center [75, 86] width 43 height 11
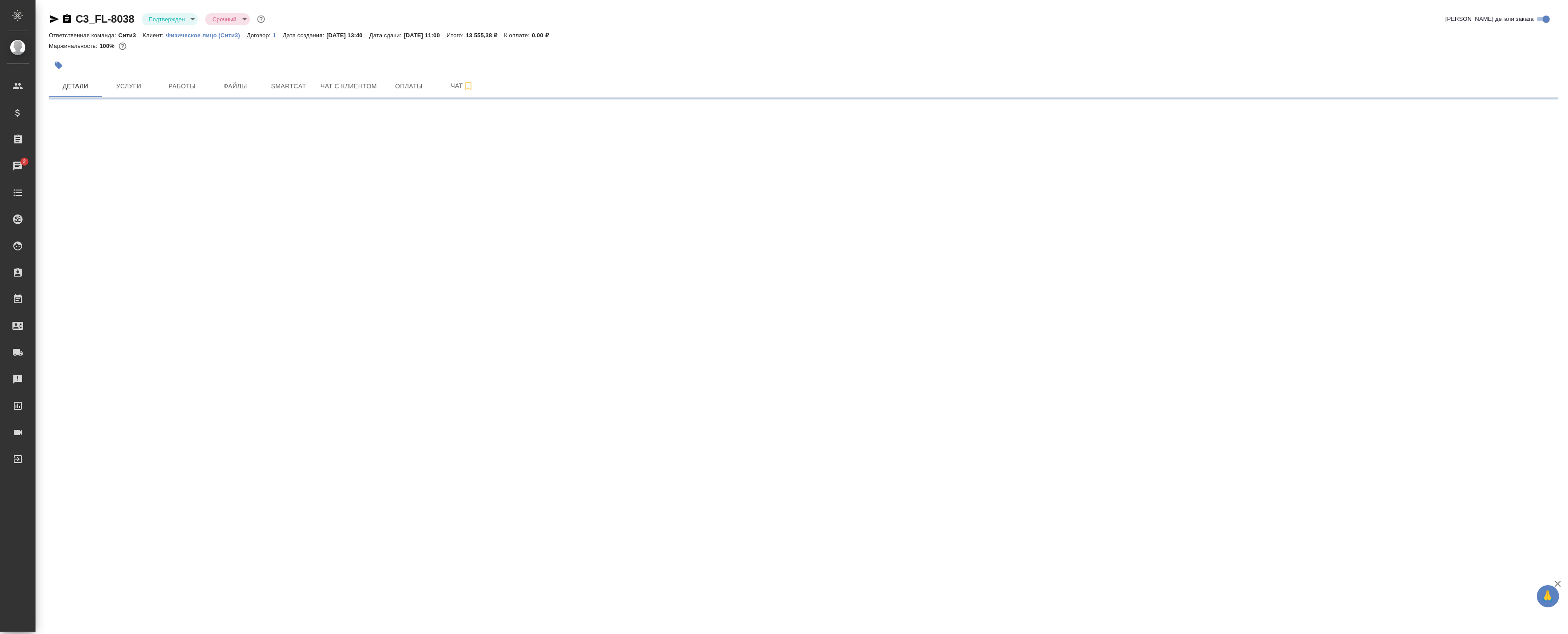
select select "RU"
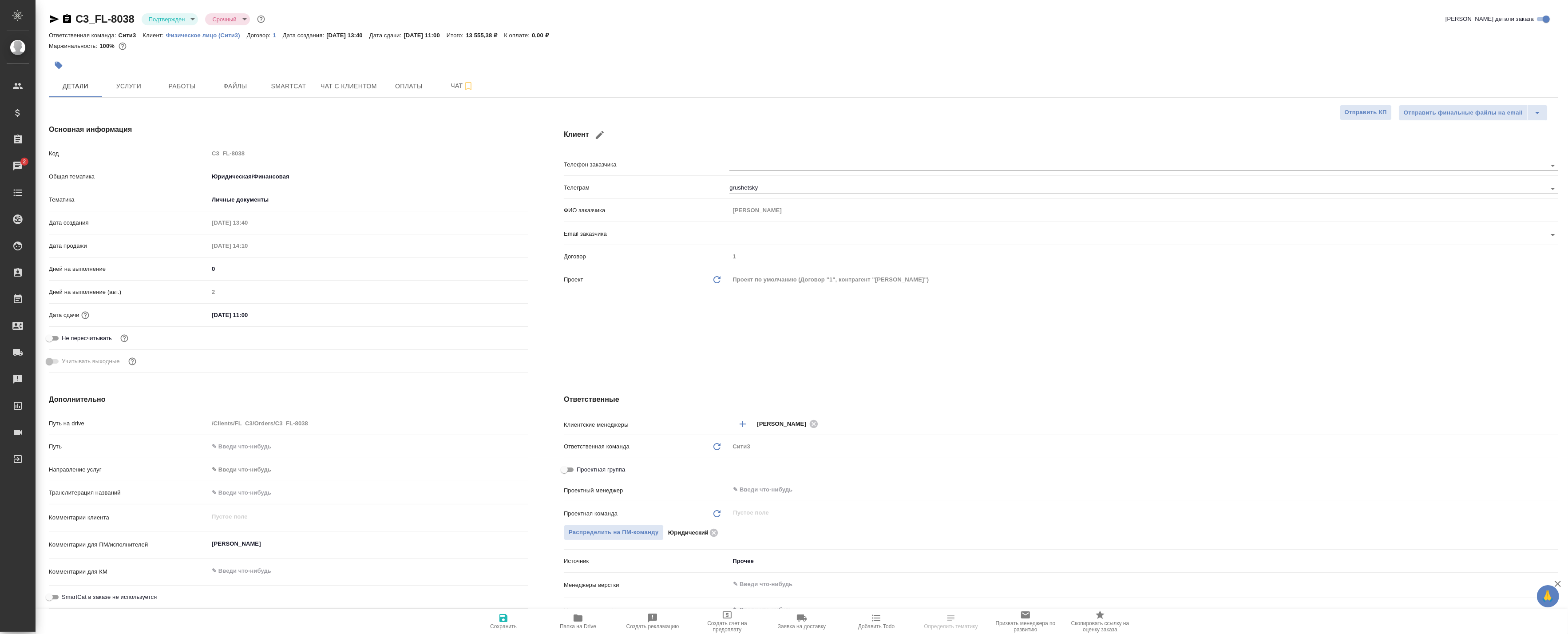
type textarea "x"
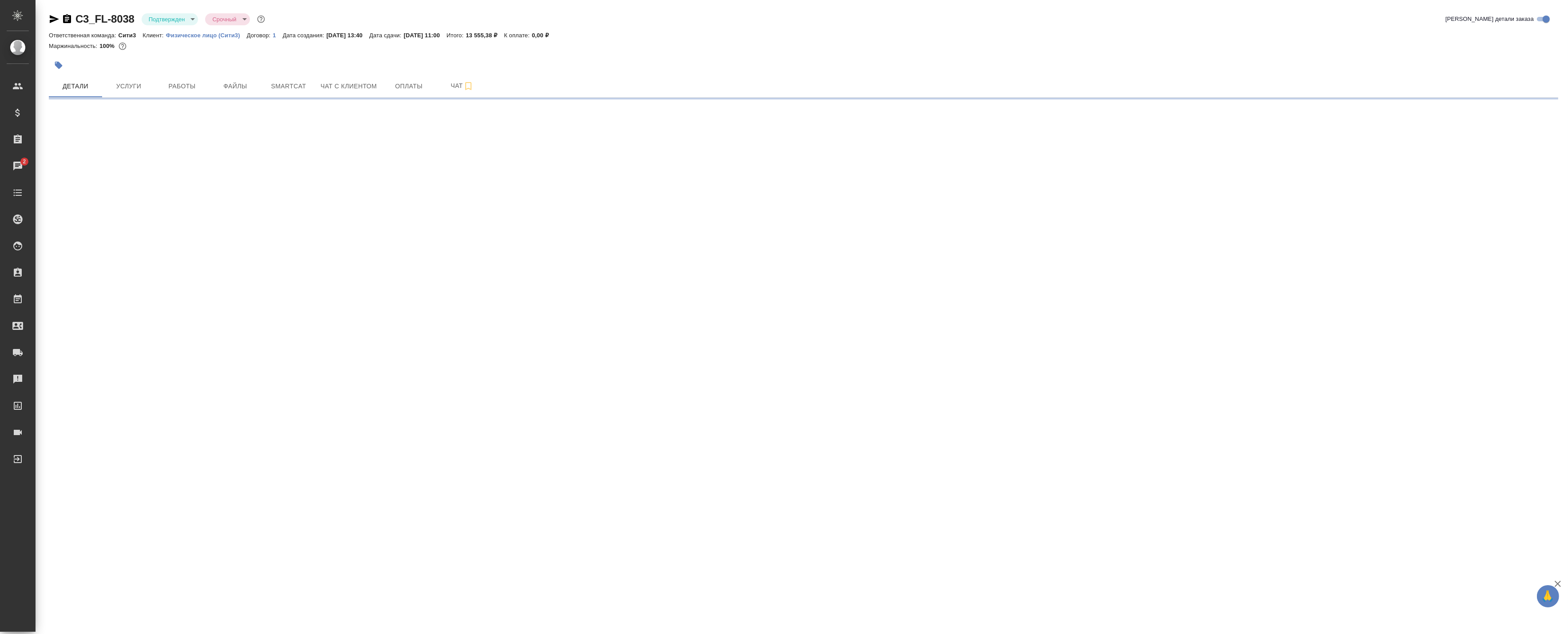
select select "RU"
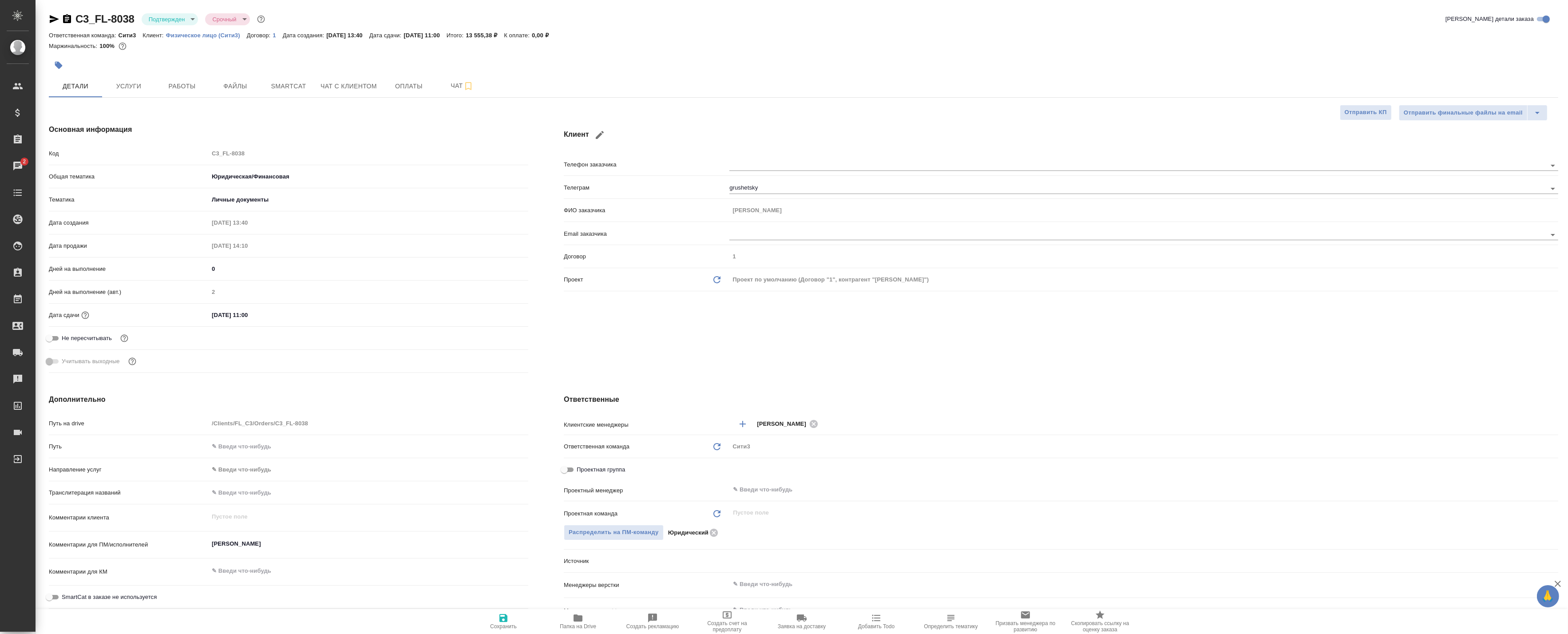
type textarea "x"
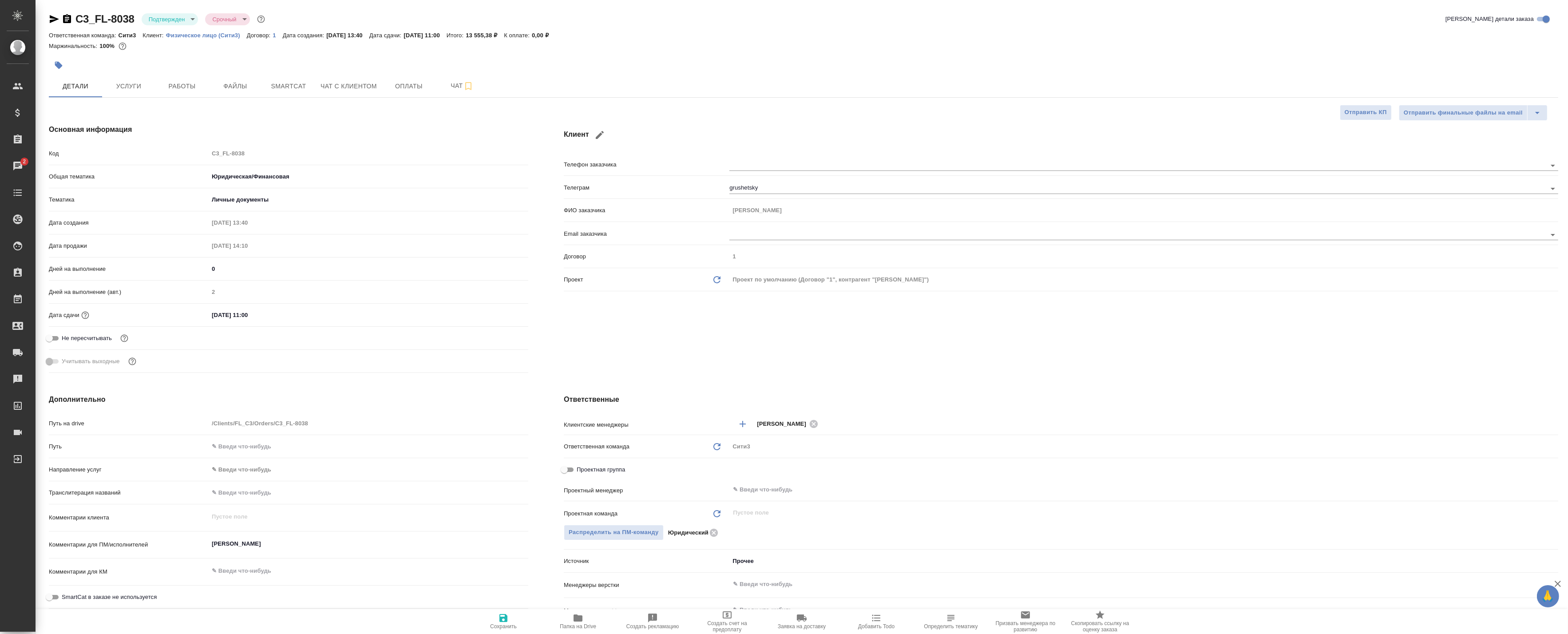
type textarea "x"
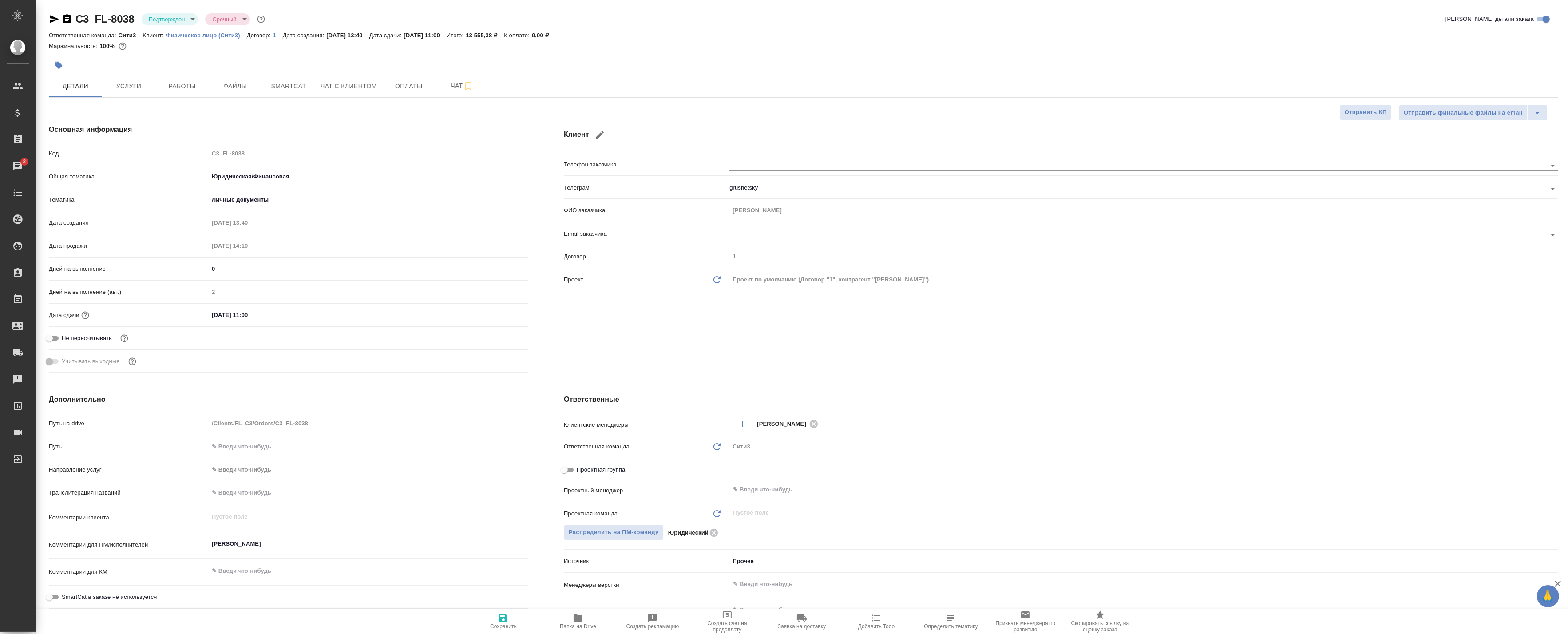
type textarea "x"
